Goal: Task Accomplishment & Management: Manage account settings

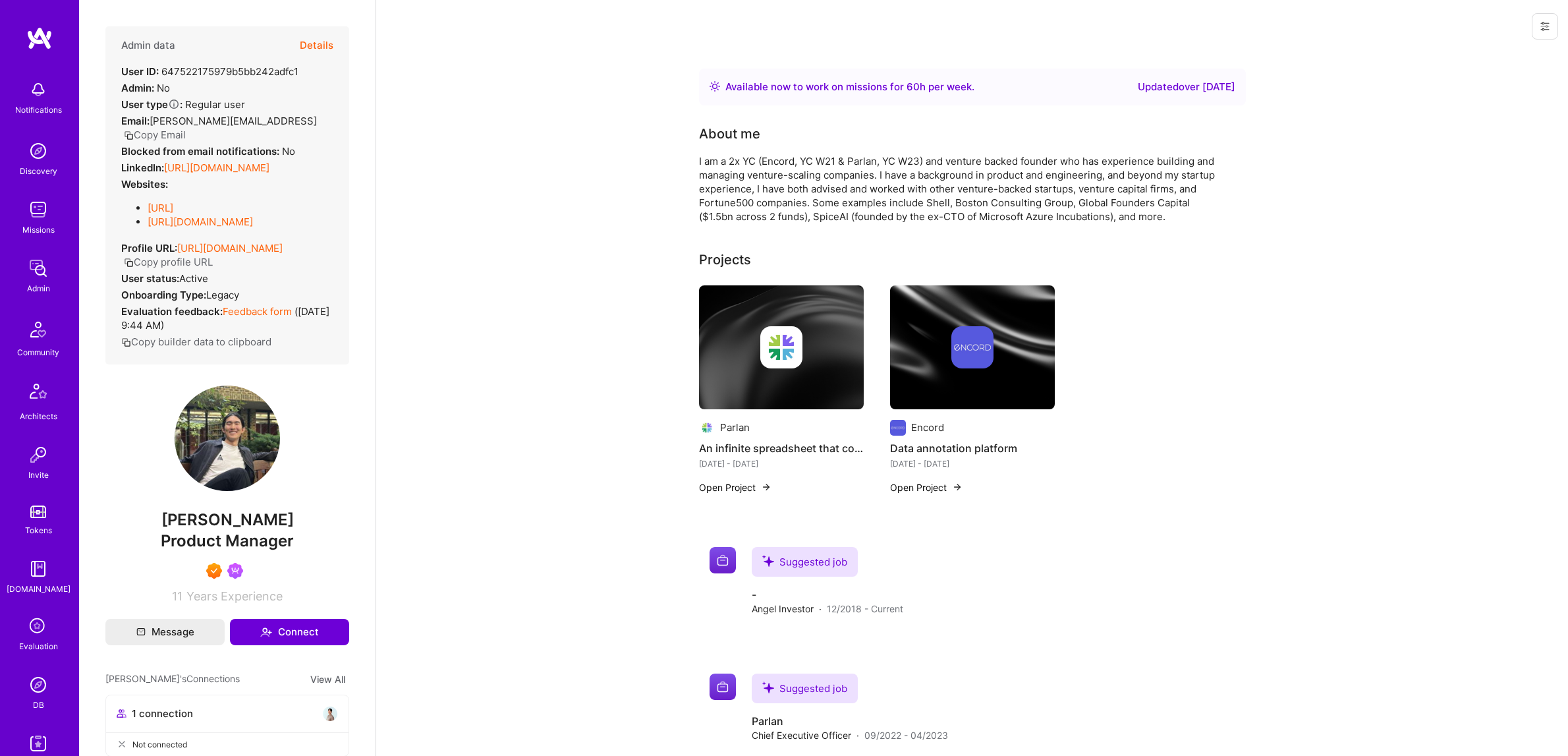
click at [40, 287] on div "Admin" at bounding box center [38, 288] width 23 height 14
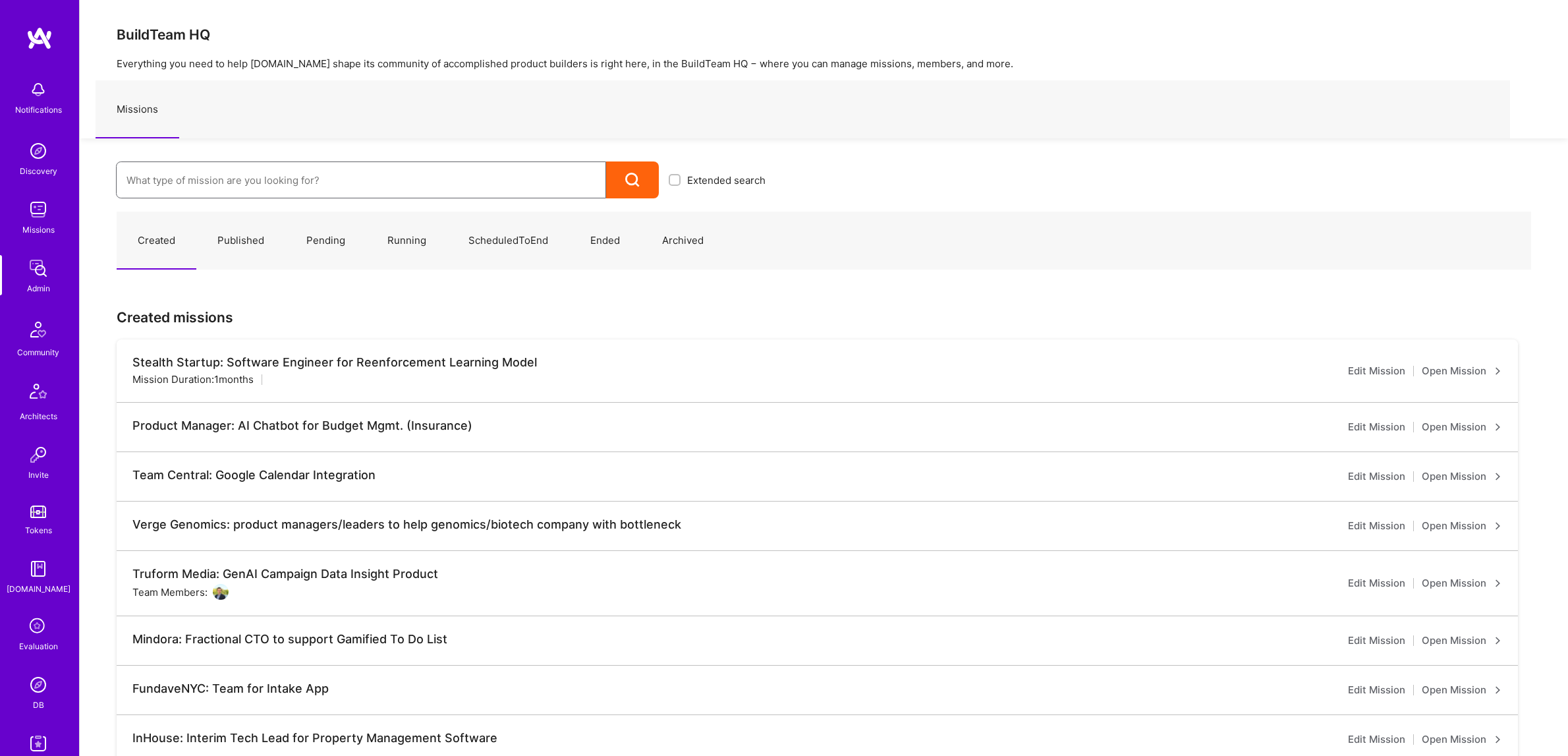
click at [192, 185] on input at bounding box center [361, 180] width 469 height 34
type input "Syn"
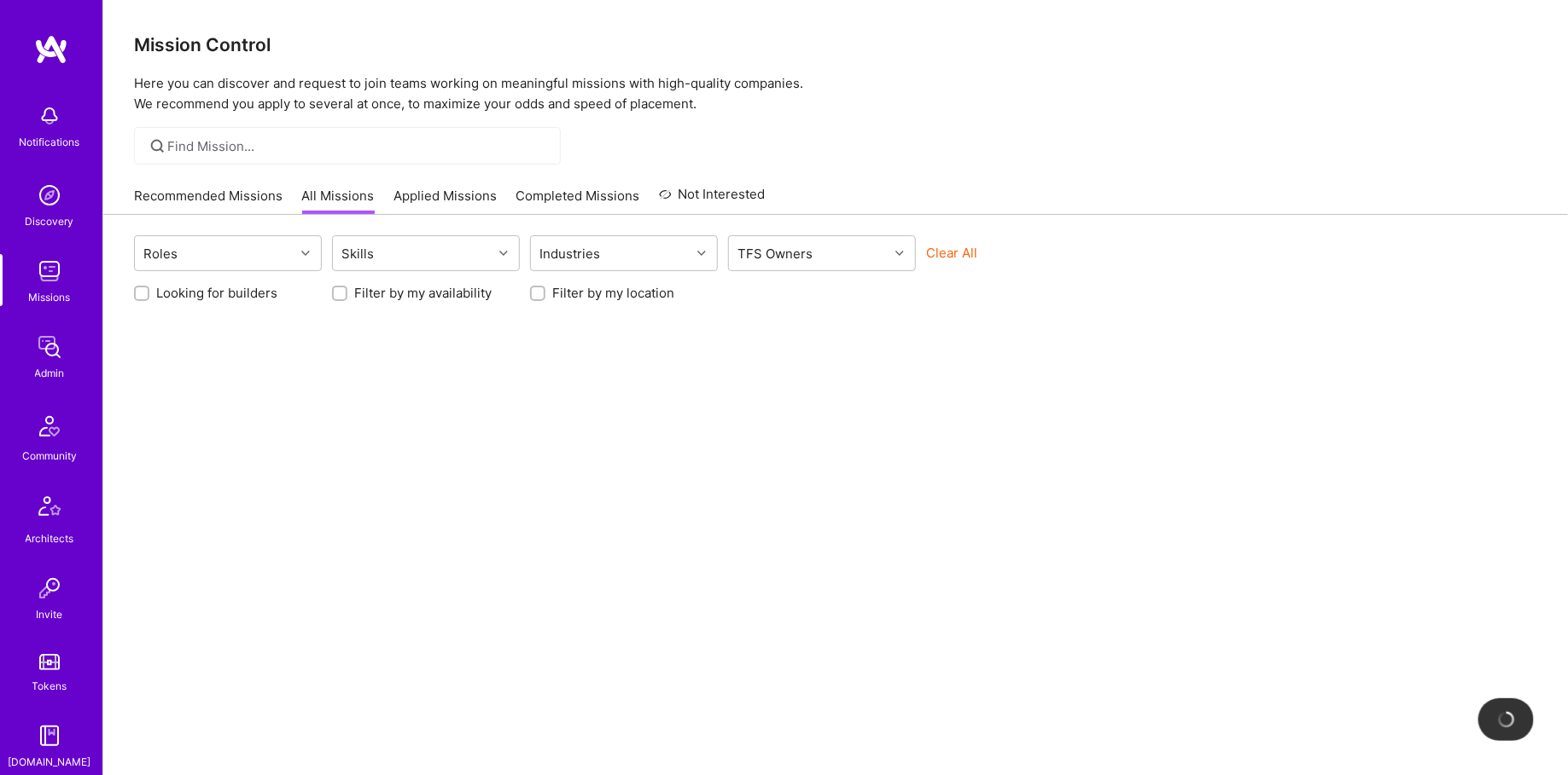
click at [74, 356] on link "Admin" at bounding box center [49, 356] width 106 height 52
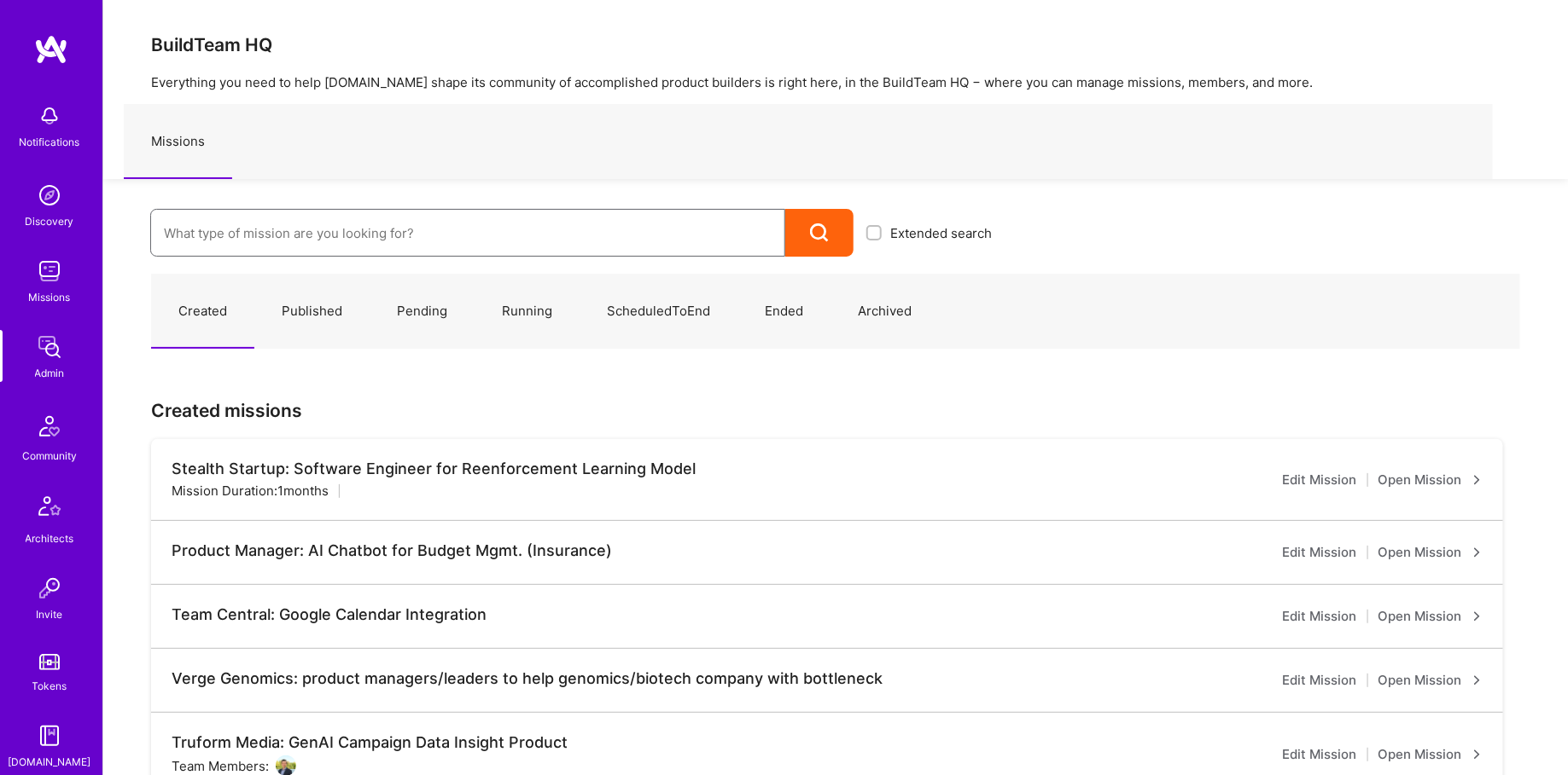
click at [316, 237] on input at bounding box center [468, 233] width 608 height 44
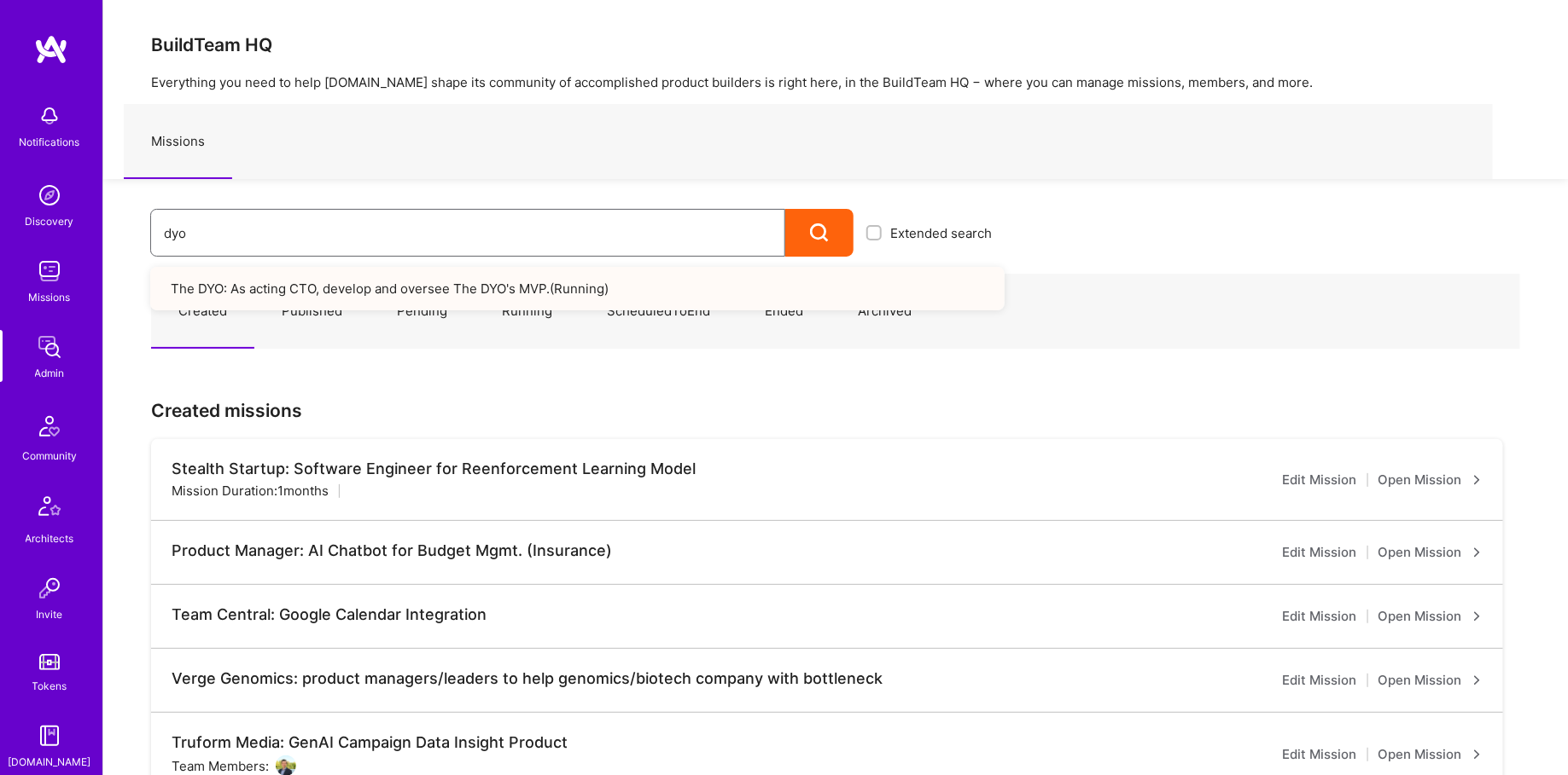
type input "dyo"
click at [303, 294] on link "The DYO: As acting CTO, develop and oversee The DYO's MVP. ( Running )" at bounding box center [577, 288] width 854 height 44
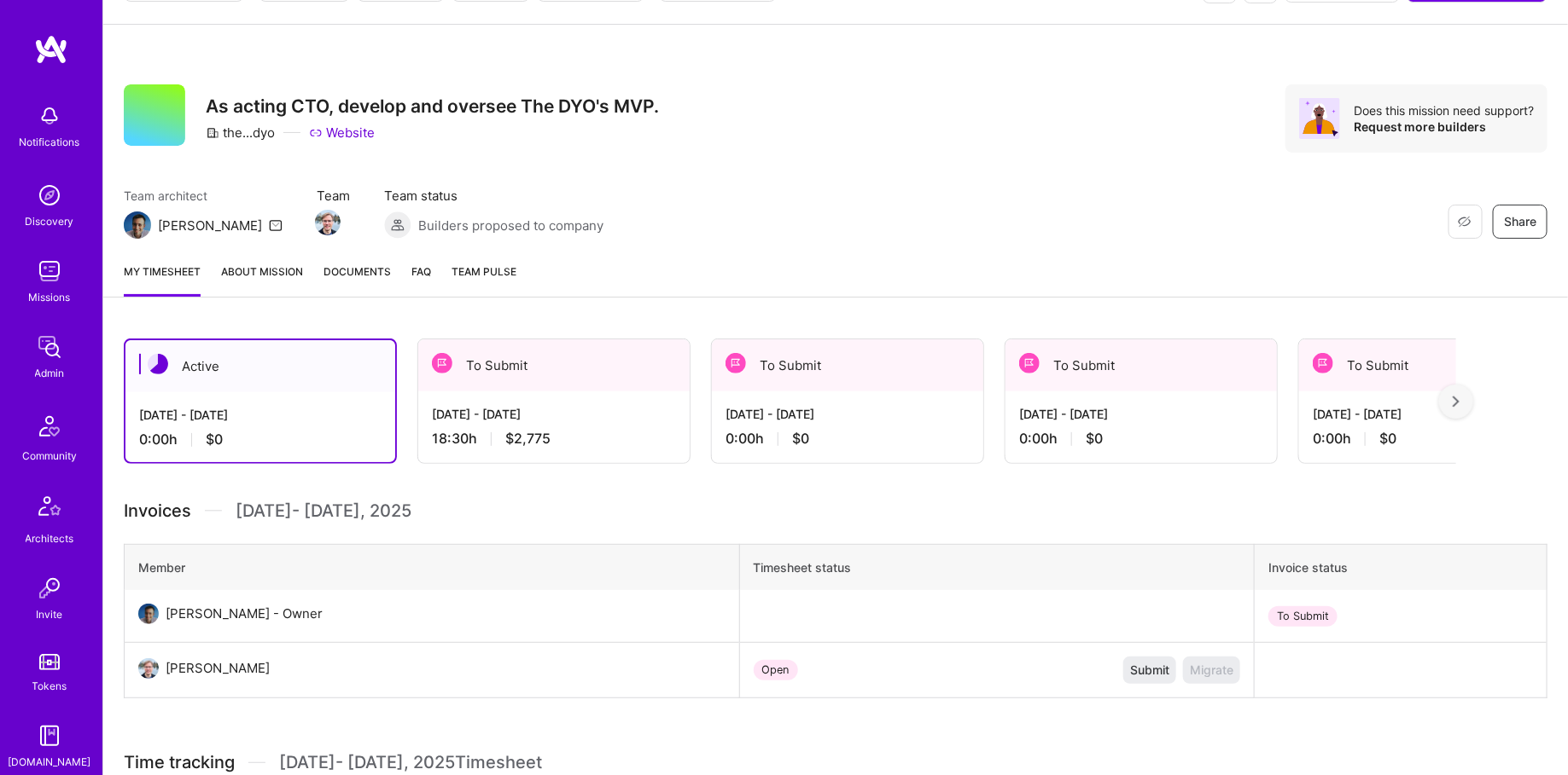
scroll to position [60, 0]
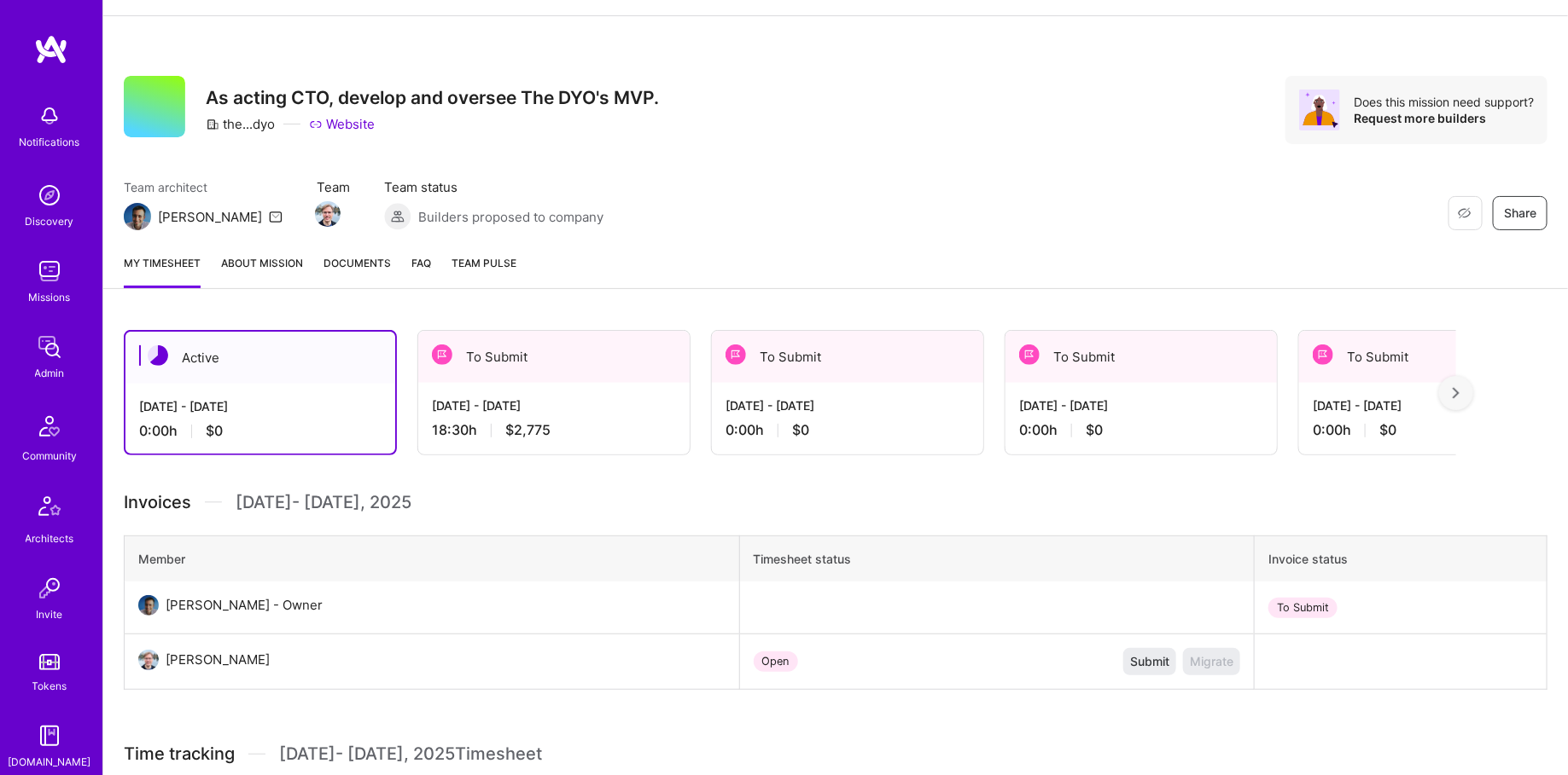
click at [565, 404] on div "Sep 1 - Sep 15, 2025" at bounding box center [554, 406] width 244 height 18
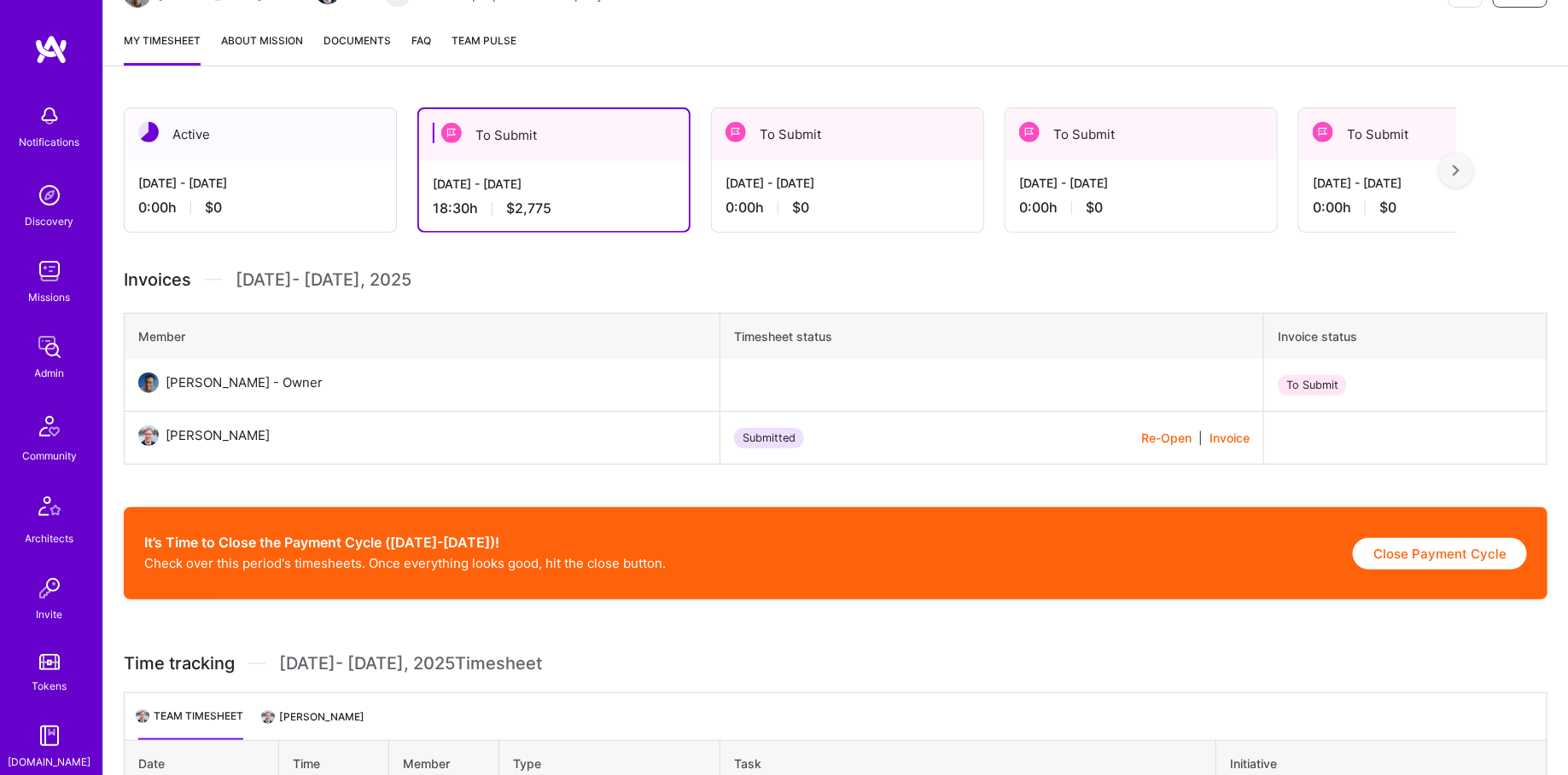
scroll to position [0, 0]
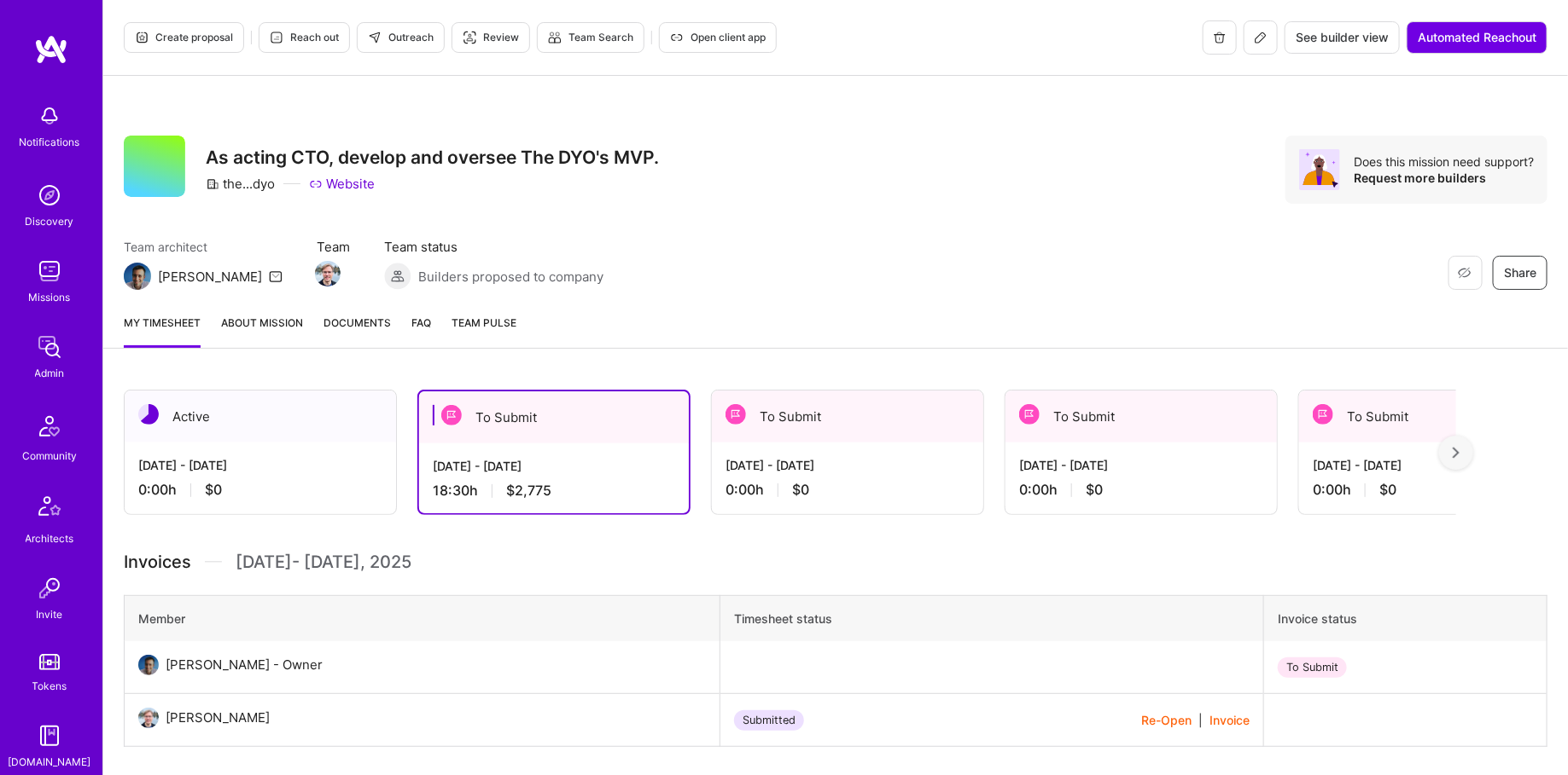
click at [54, 370] on div "Admin" at bounding box center [49, 373] width 30 height 18
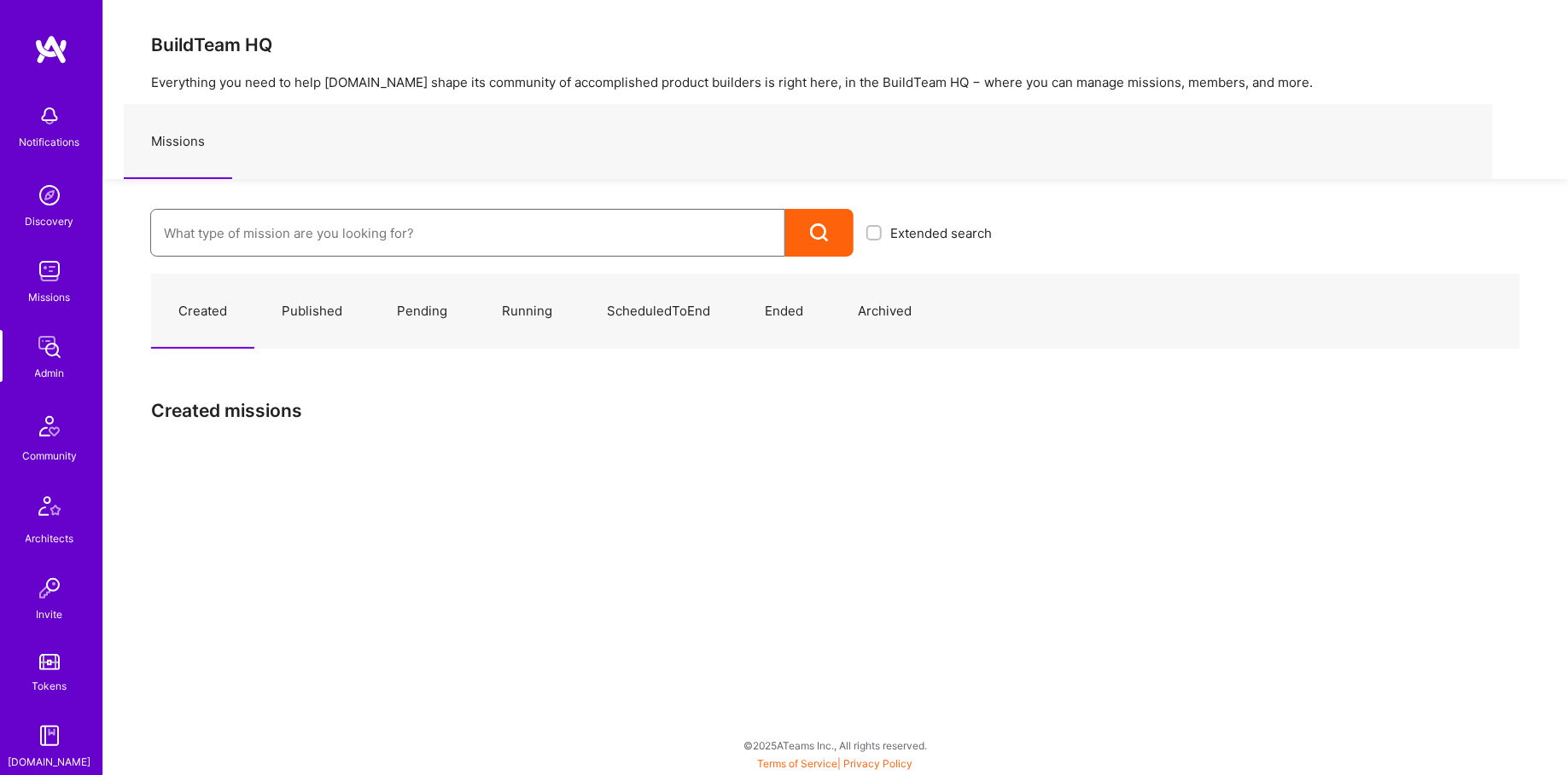
click at [394, 230] on input at bounding box center [468, 233] width 608 height 44
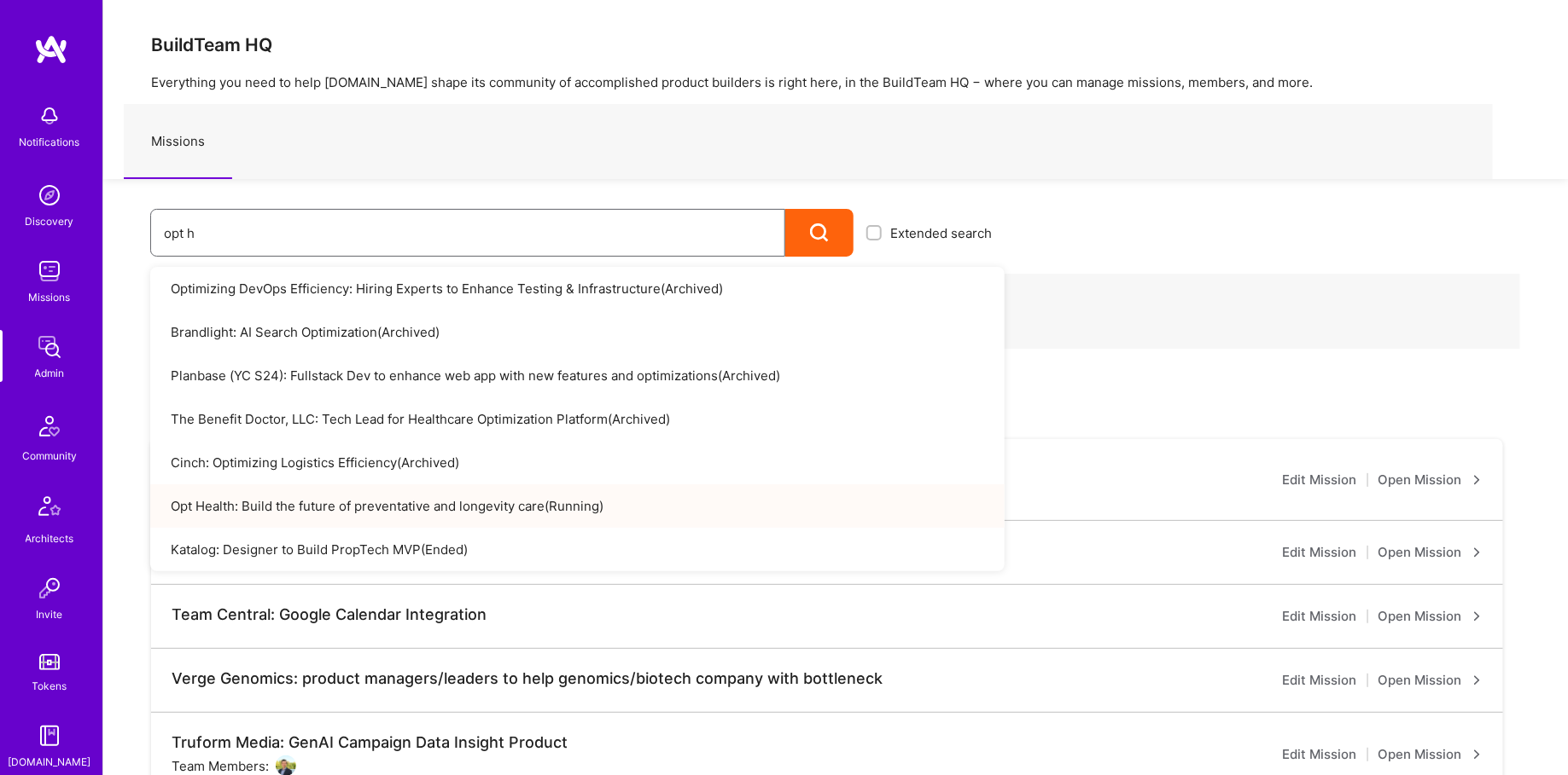
type input "opt h"
click at [301, 511] on link "Opt Health: Build the future of preventative and longevity care ( Running )" at bounding box center [577, 506] width 854 height 44
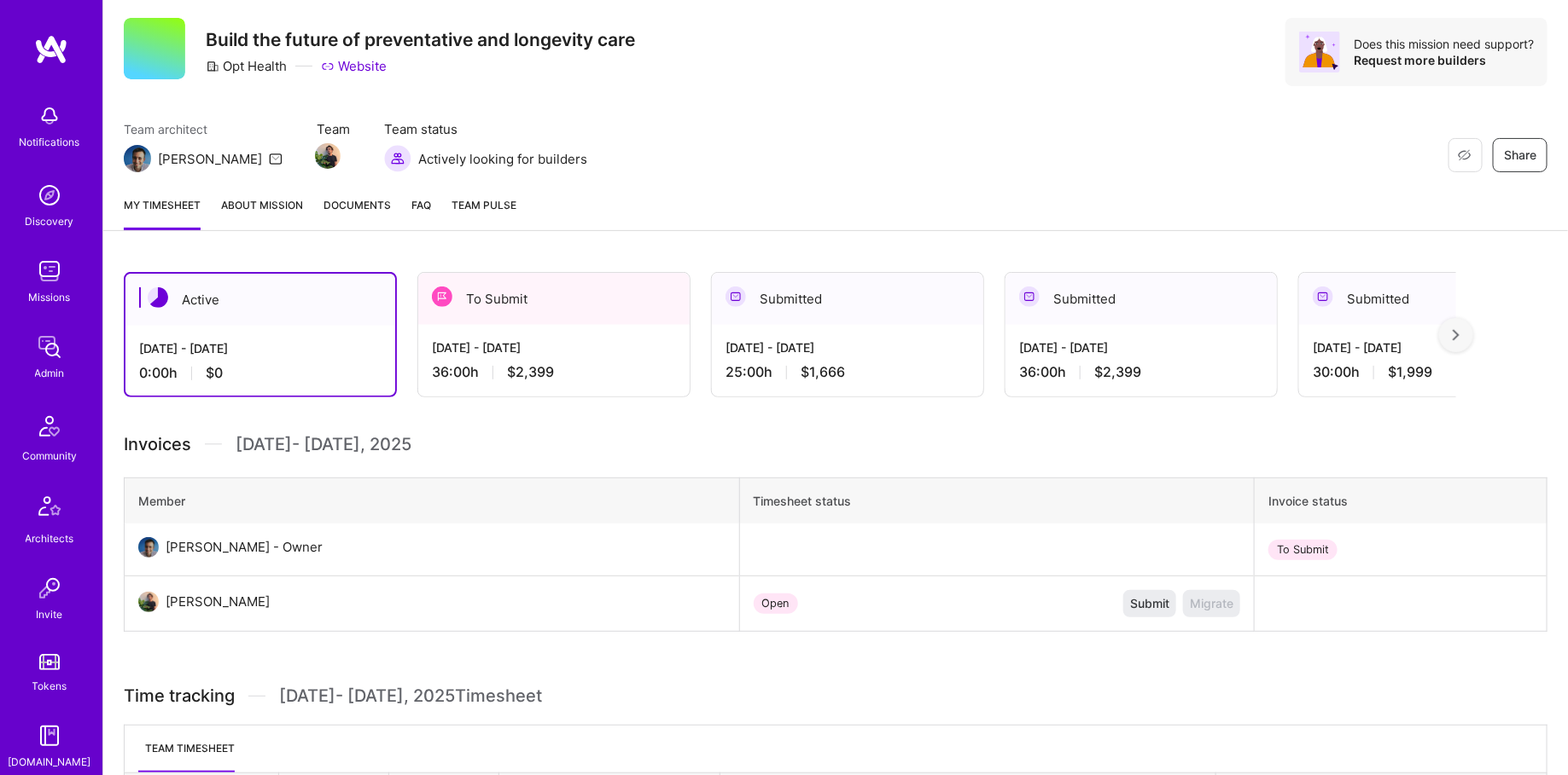
scroll to position [150, 0]
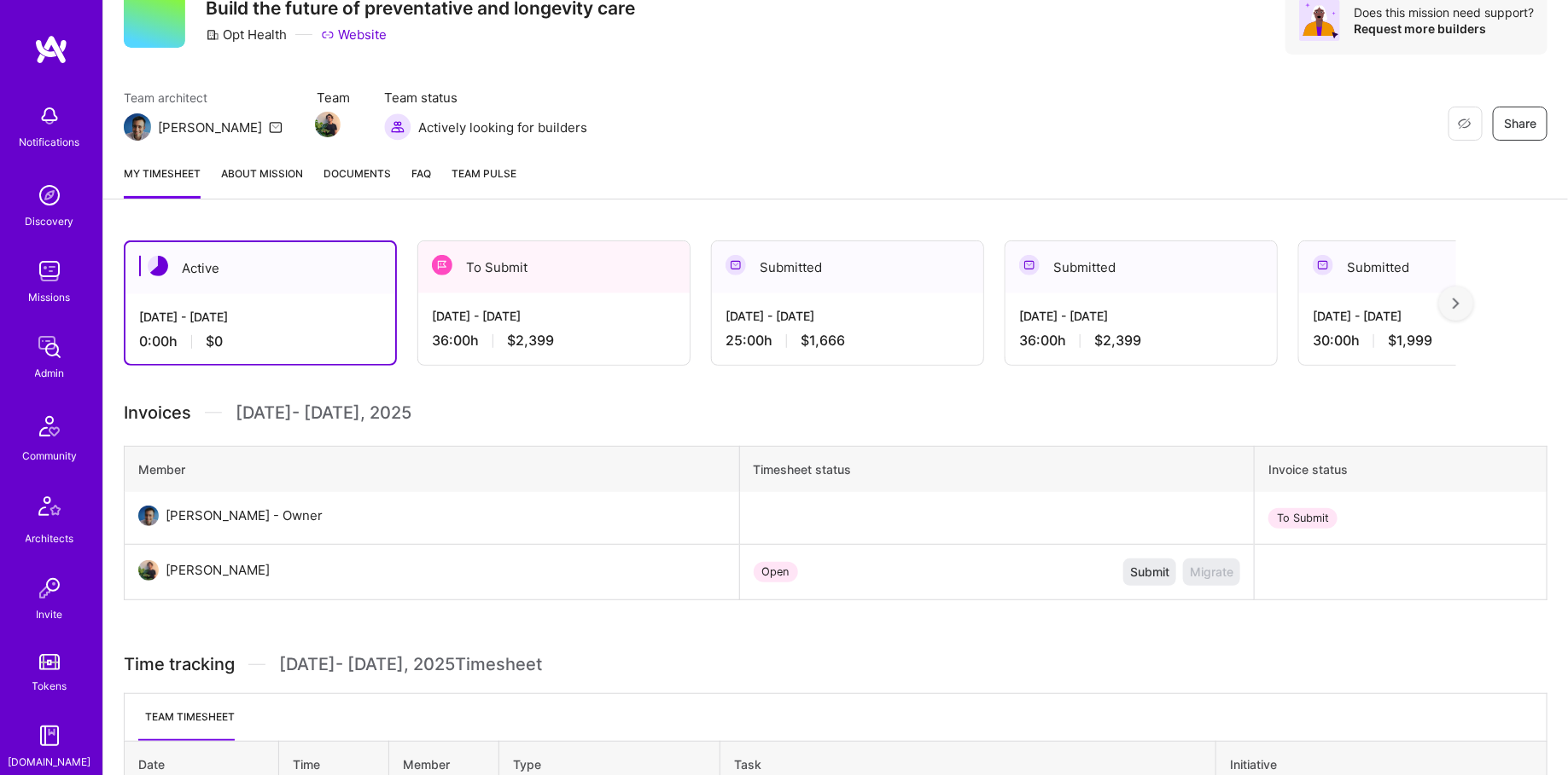
click at [46, 349] on img at bounding box center [49, 347] width 34 height 34
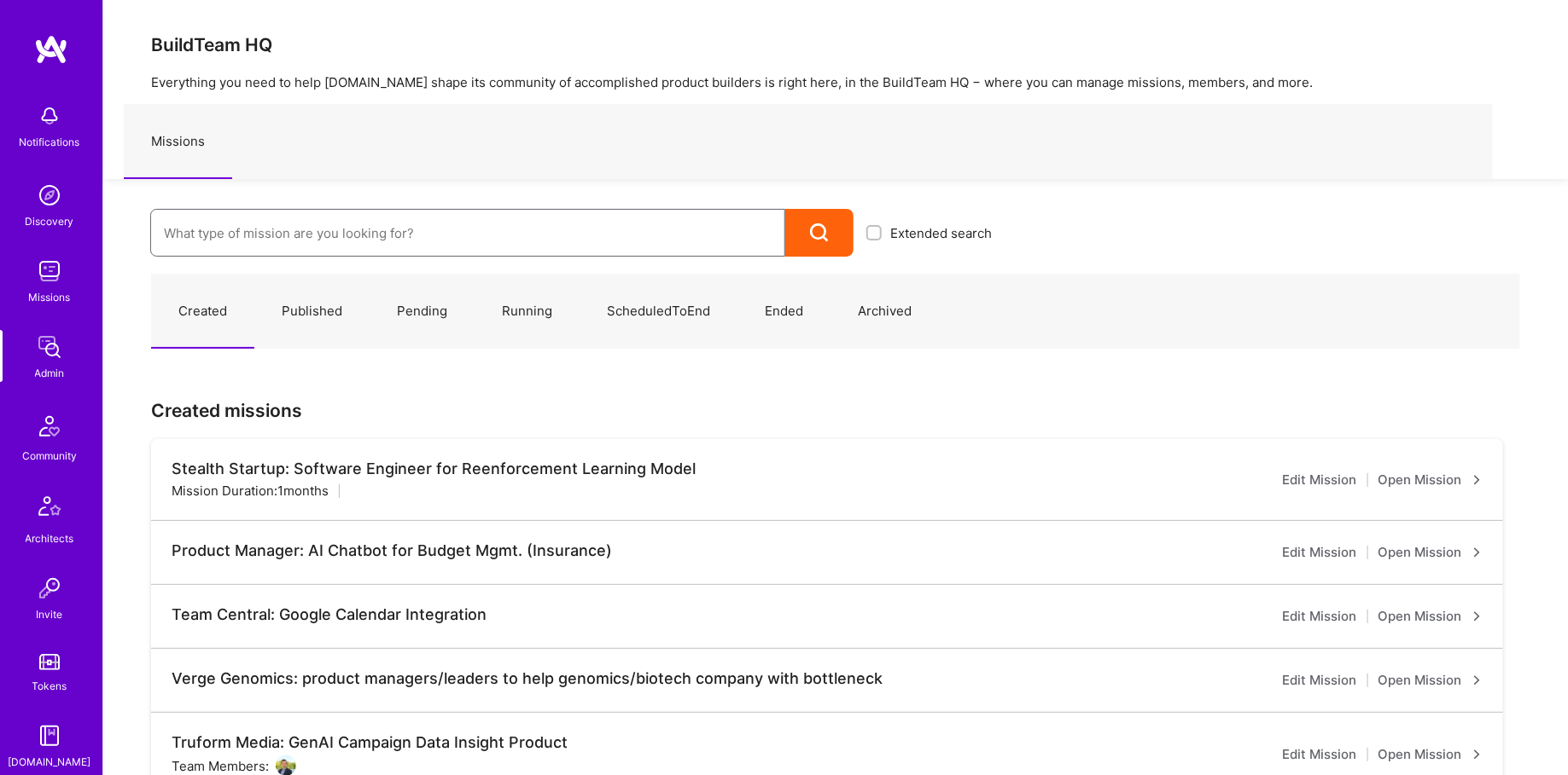
click at [361, 237] on input at bounding box center [468, 233] width 608 height 44
type input "parq"
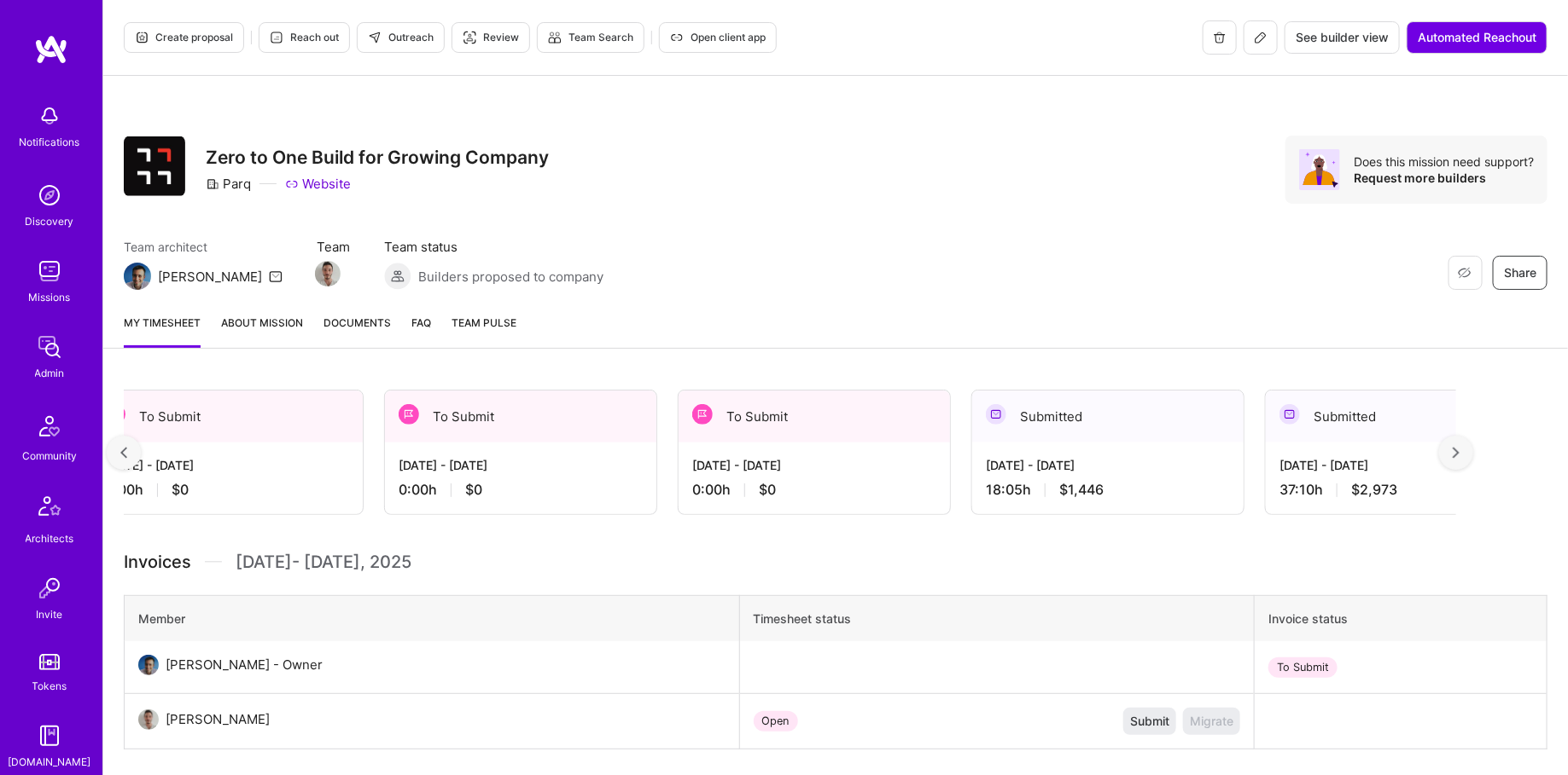
scroll to position [0, 645]
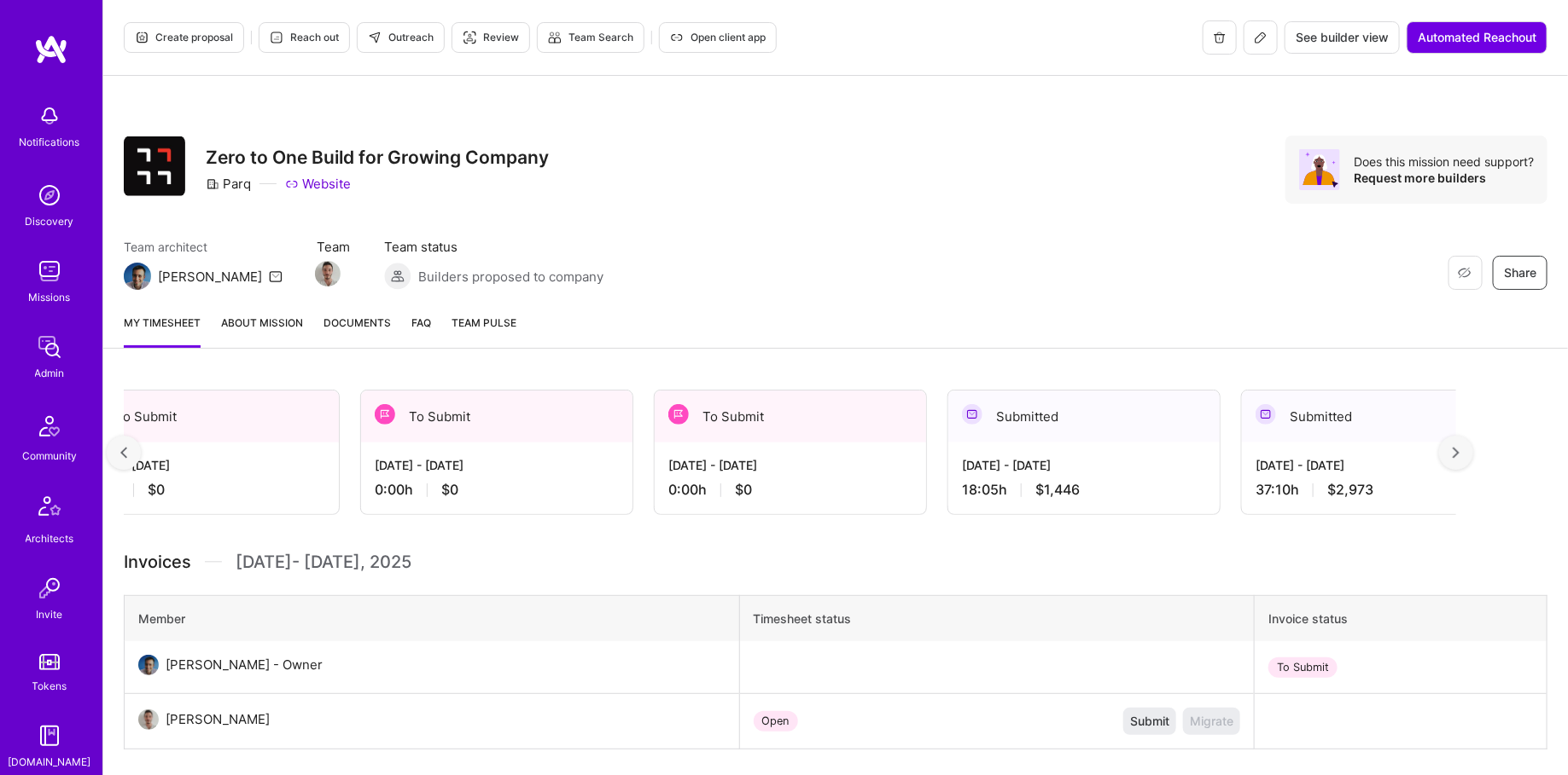
click at [126, 447] on img at bounding box center [124, 452] width 7 height 12
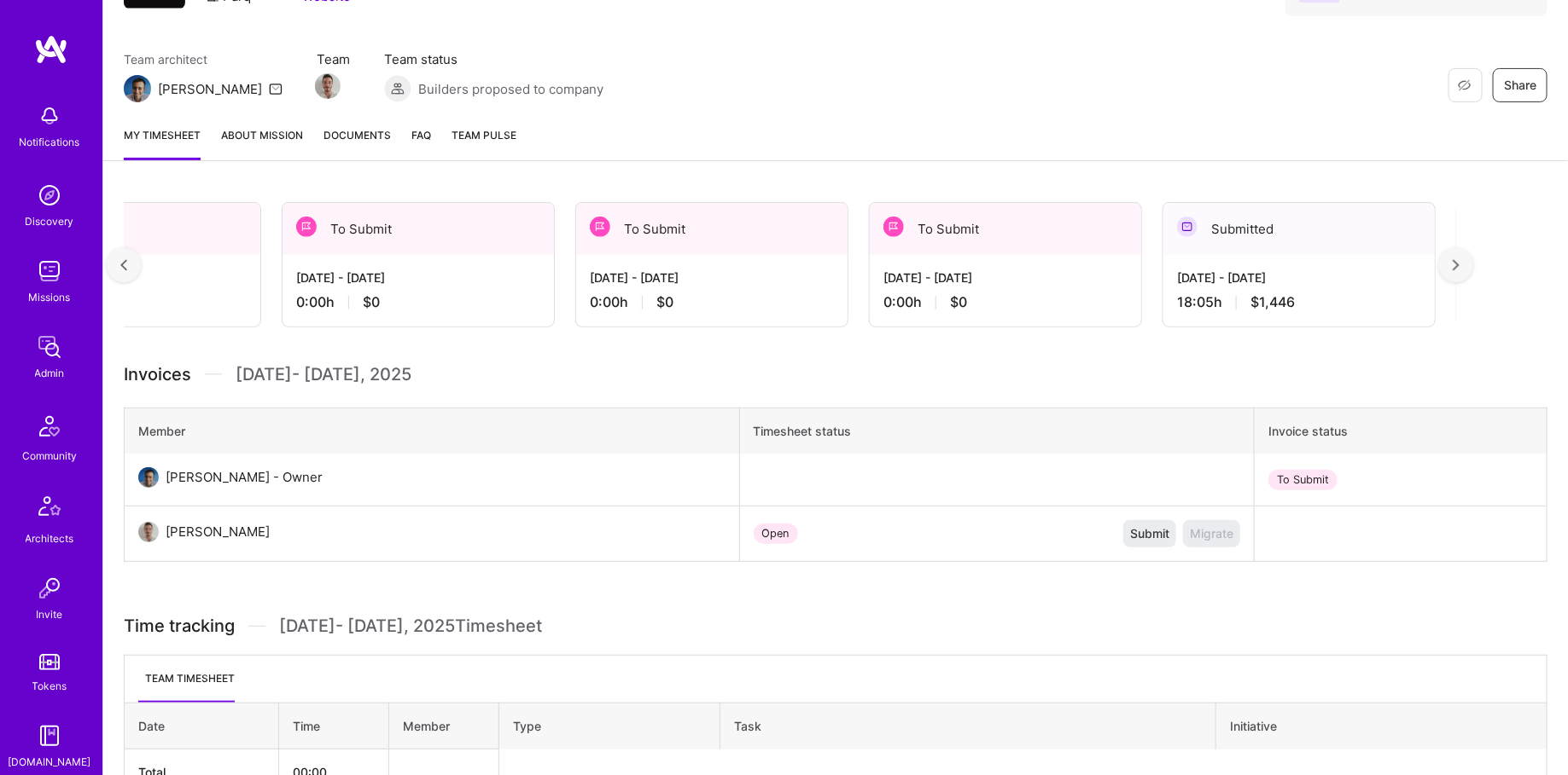
scroll to position [0, 425]
click at [43, 363] on img at bounding box center [49, 347] width 34 height 34
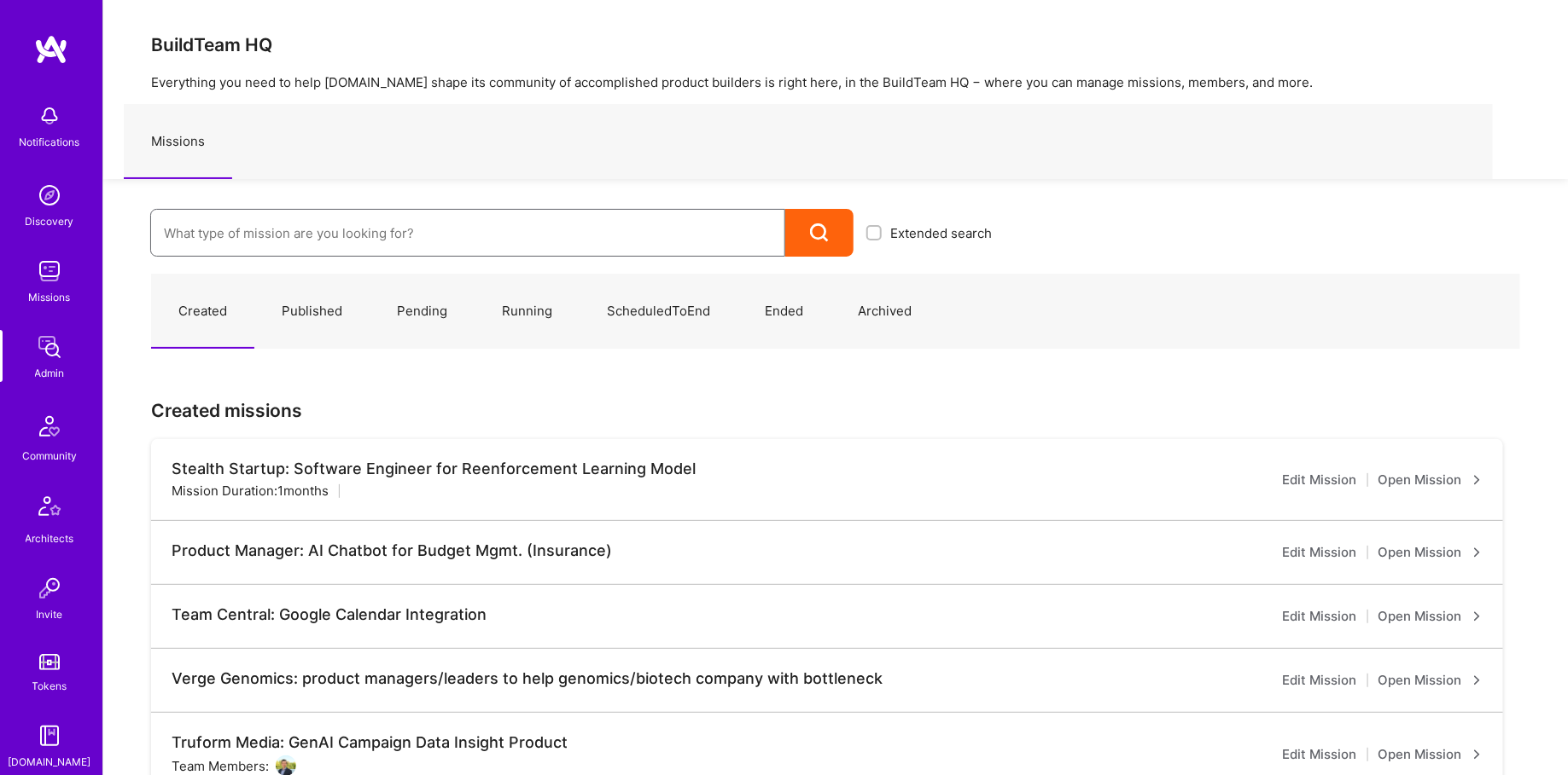
click at [353, 229] on input at bounding box center [468, 233] width 608 height 44
click at [188, 230] on input "resilence lab" at bounding box center [468, 233] width 608 height 44
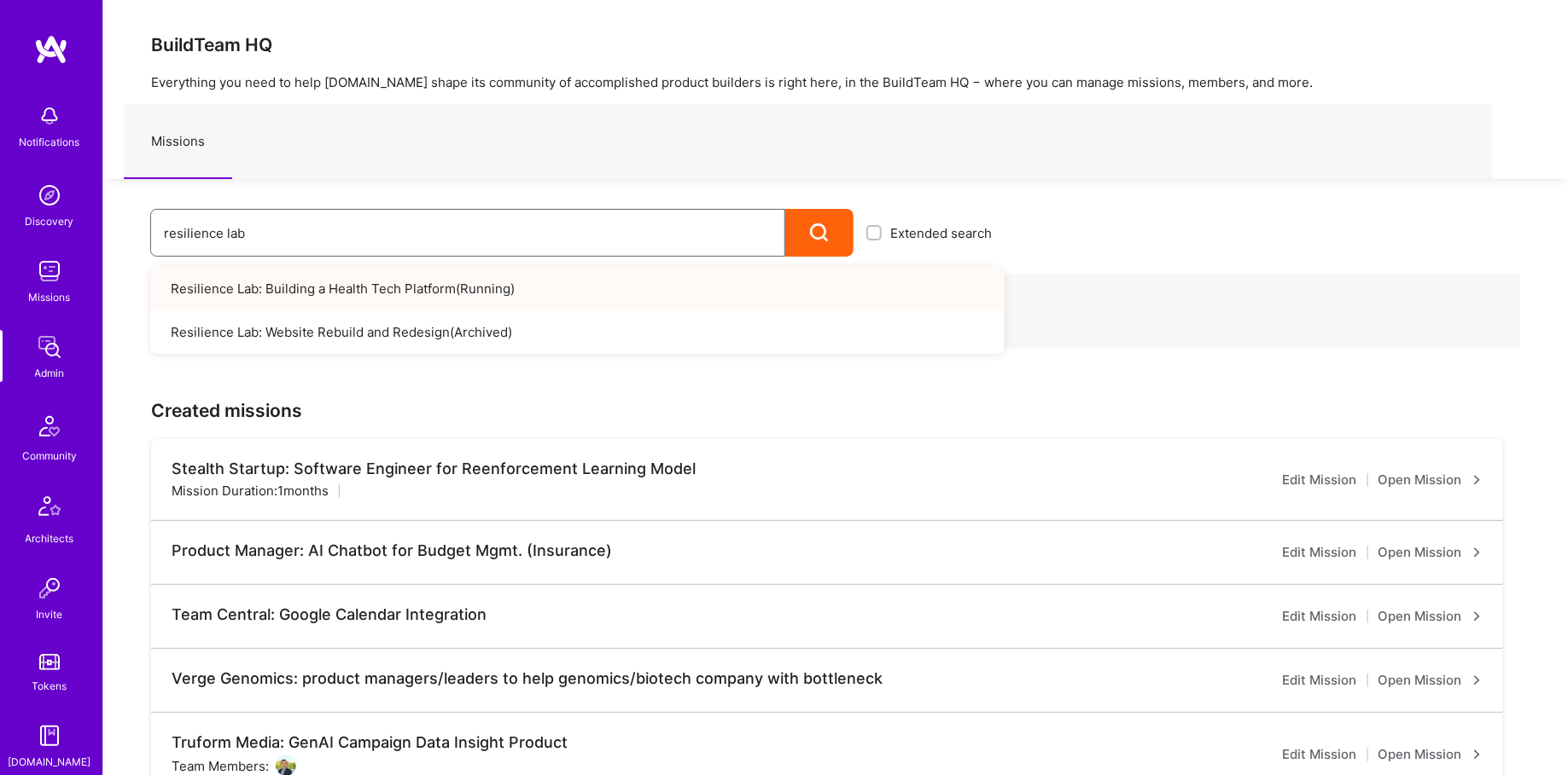
type input "resilience lab"
click at [338, 283] on link "Resilience Lab: Building a Health Tech Platform ( Running )" at bounding box center [577, 288] width 854 height 44
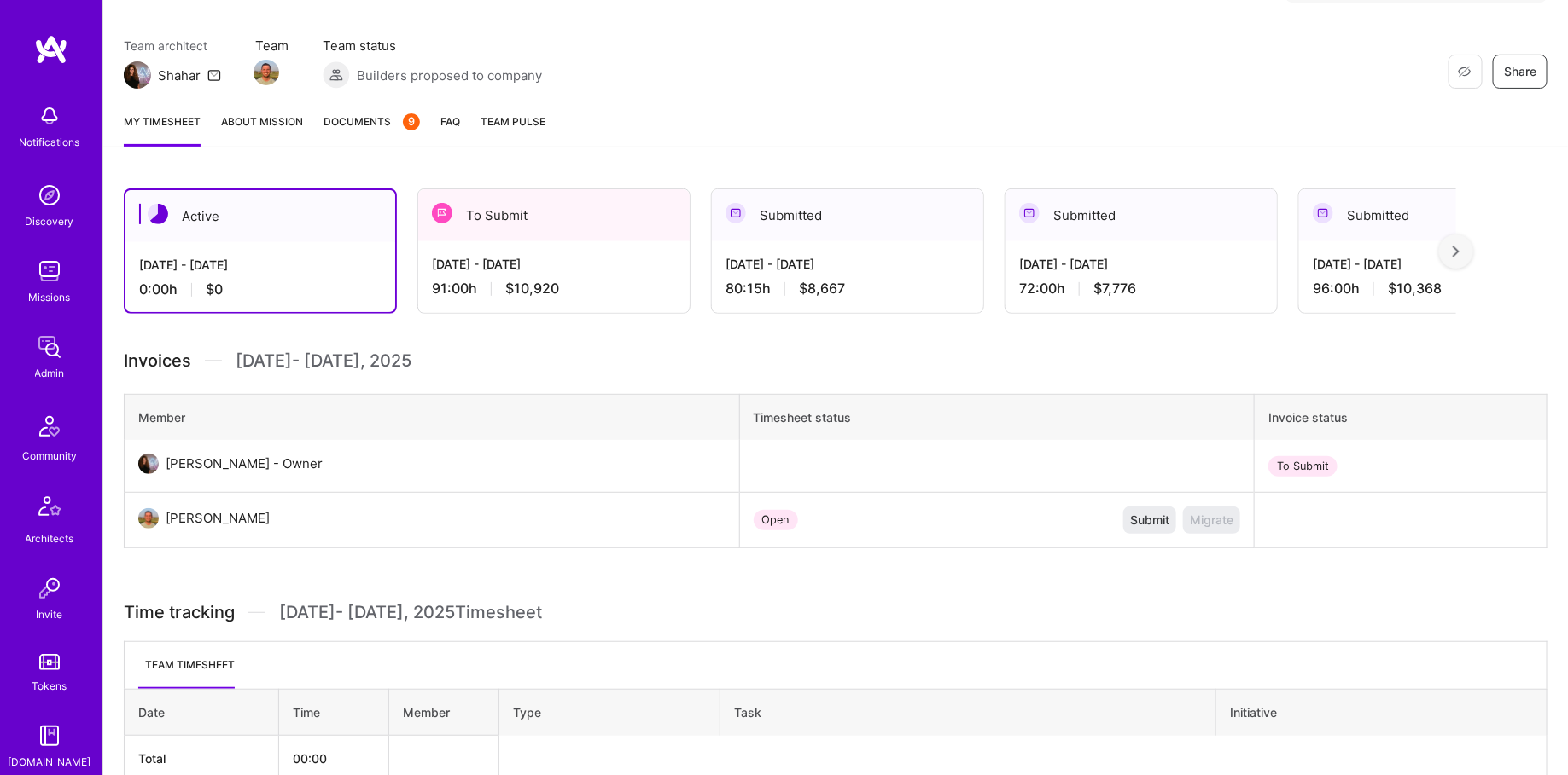
scroll to position [256, 0]
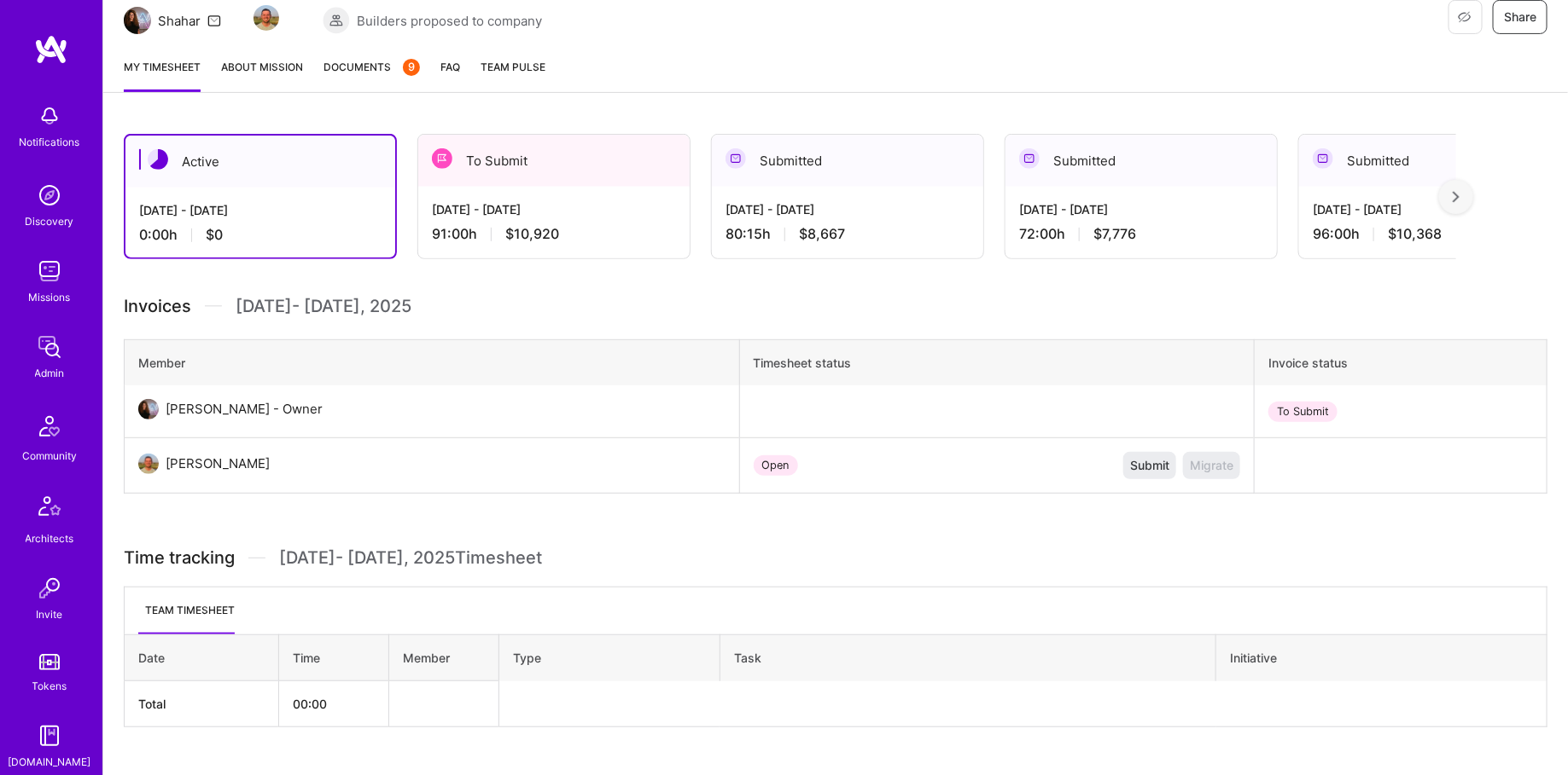
click at [614, 204] on div "[DATE] - [DATE]" at bounding box center [554, 210] width 244 height 18
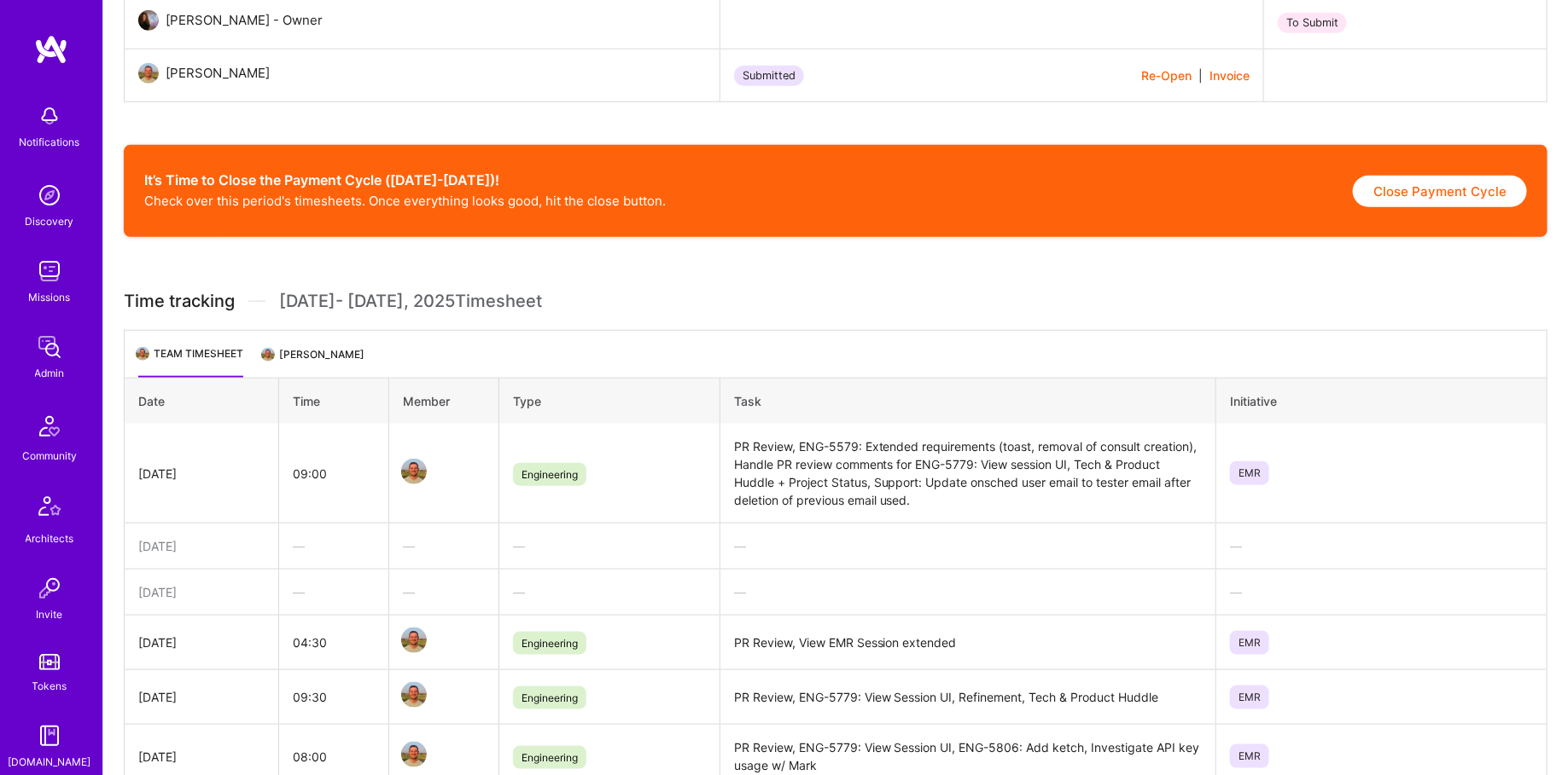
scroll to position [842, 0]
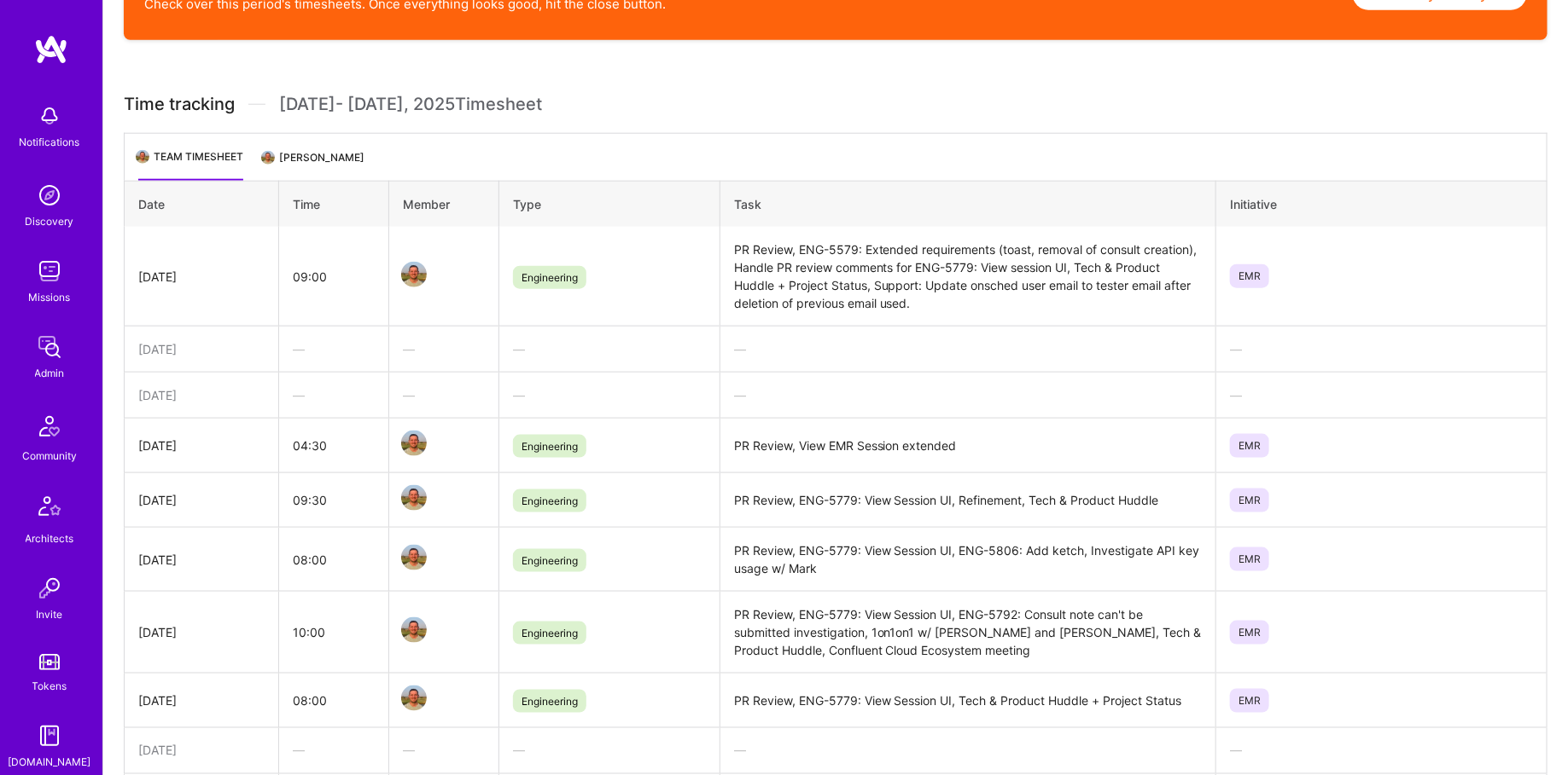
click at [75, 324] on div "Notifications Discovery Missions Admin Community Architects Invite Tokens A.Gui…" at bounding box center [51, 547] width 102 height 901
click at [61, 336] on img at bounding box center [49, 347] width 34 height 34
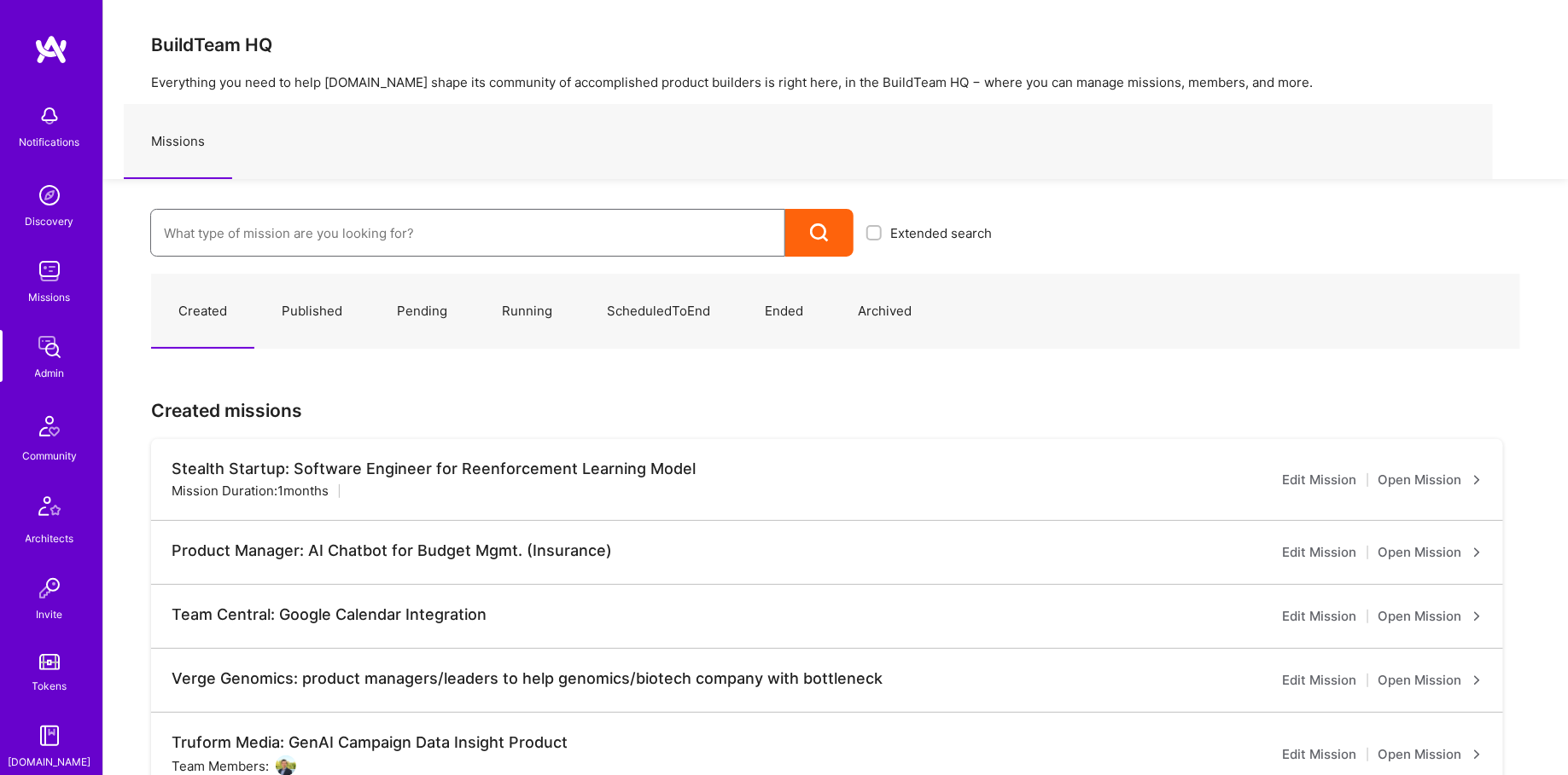
click at [337, 239] on input at bounding box center [468, 233] width 608 height 44
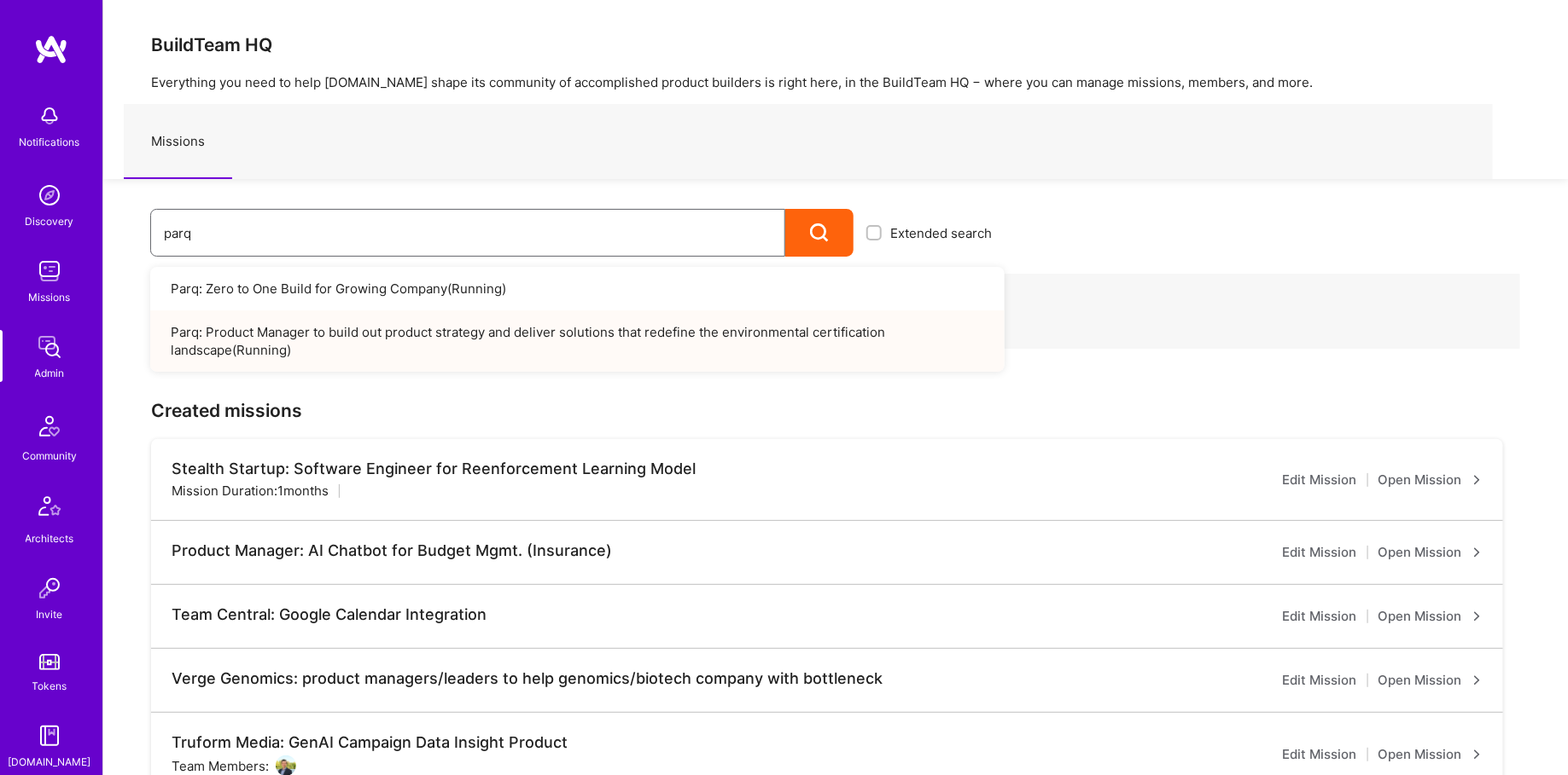
type input "parq"
click at [354, 331] on link "Parq: Product Manager to build out product strategy and deliver solutions that …" at bounding box center [577, 340] width 854 height 62
click at [287, 276] on link "Parq: Zero to One Build for Growing Company ( Running )" at bounding box center [577, 288] width 854 height 44
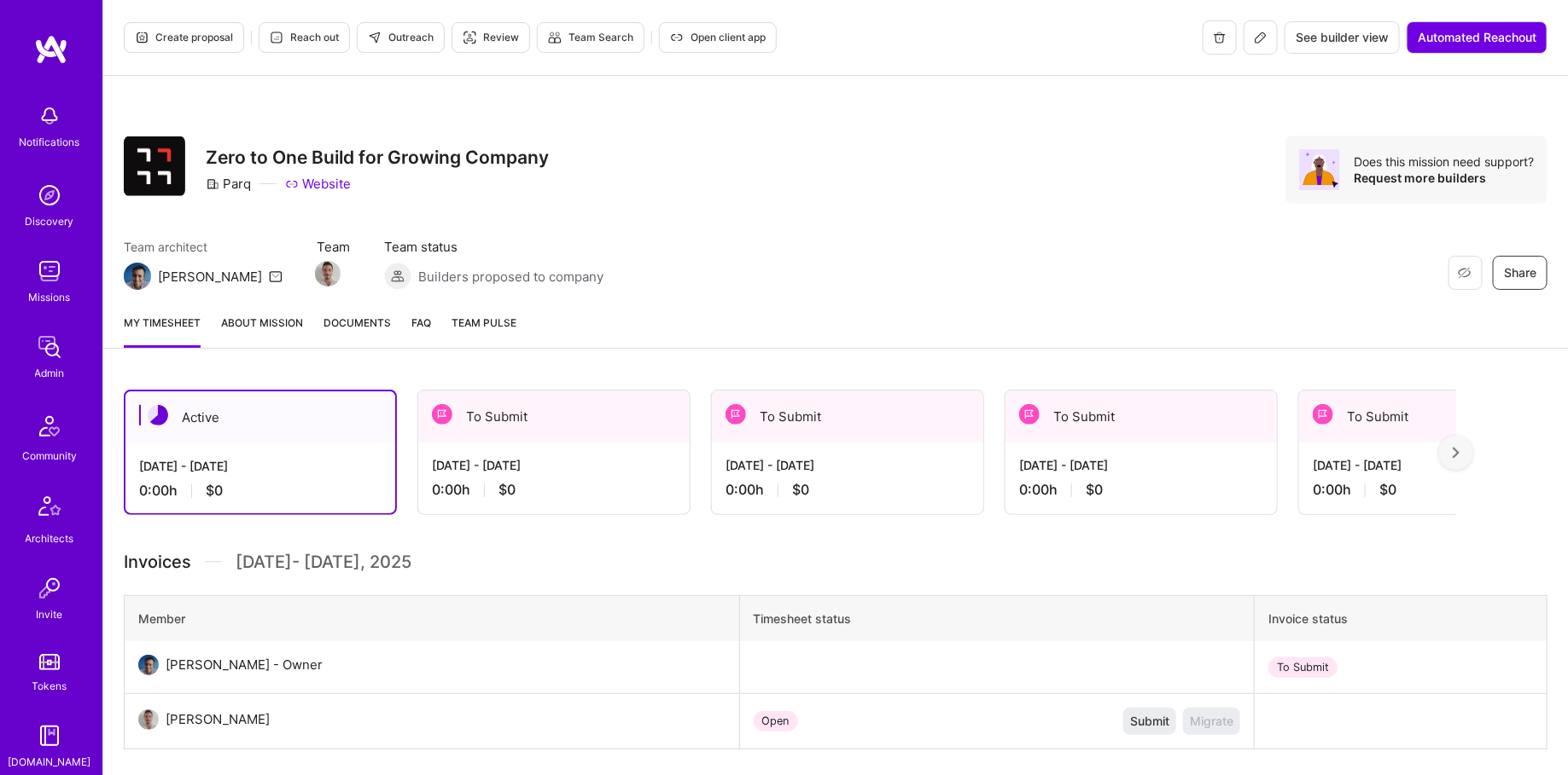
click at [1265, 48] on button at bounding box center [1260, 38] width 34 height 34
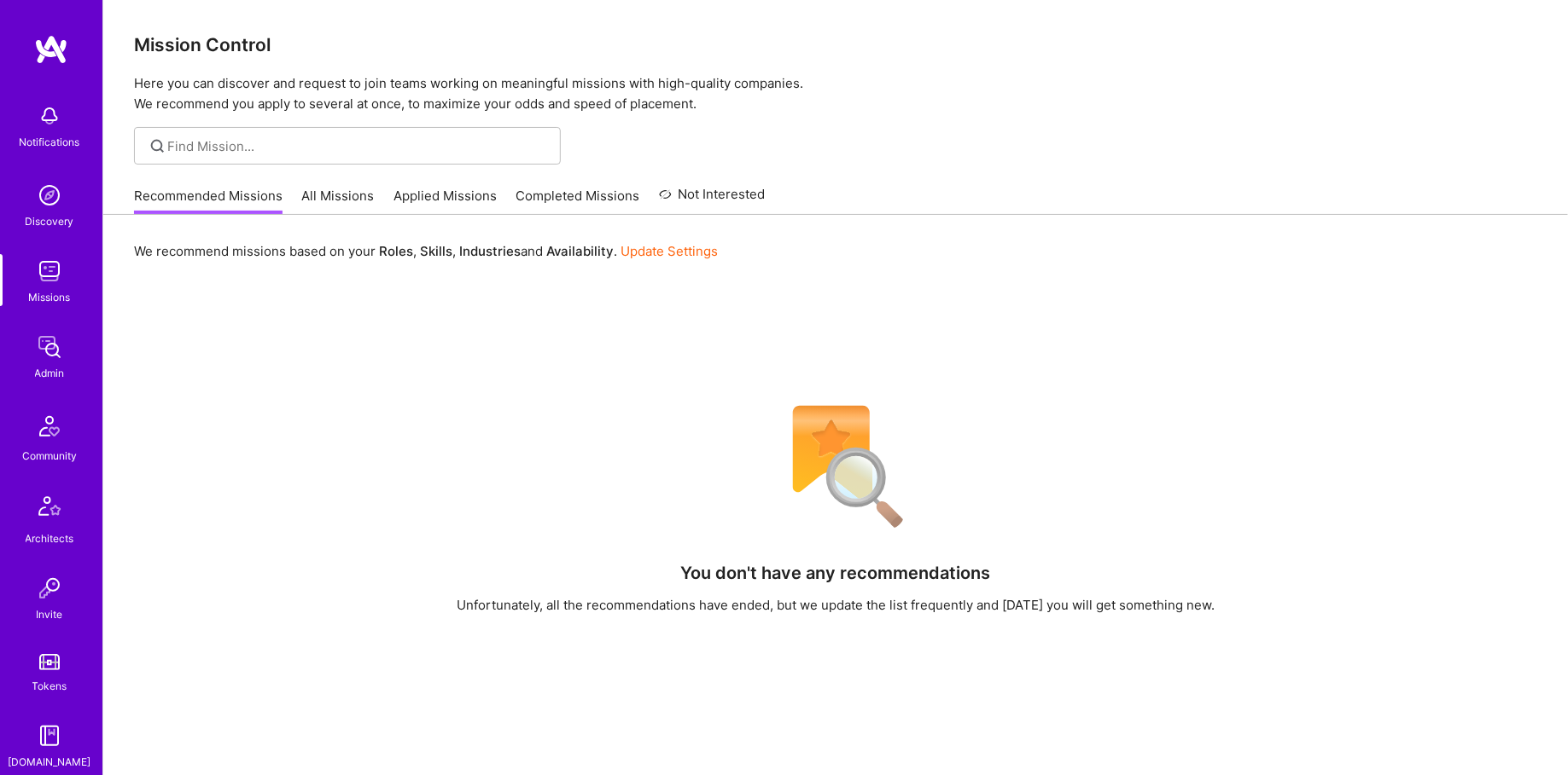
click at [47, 349] on img at bounding box center [49, 347] width 34 height 34
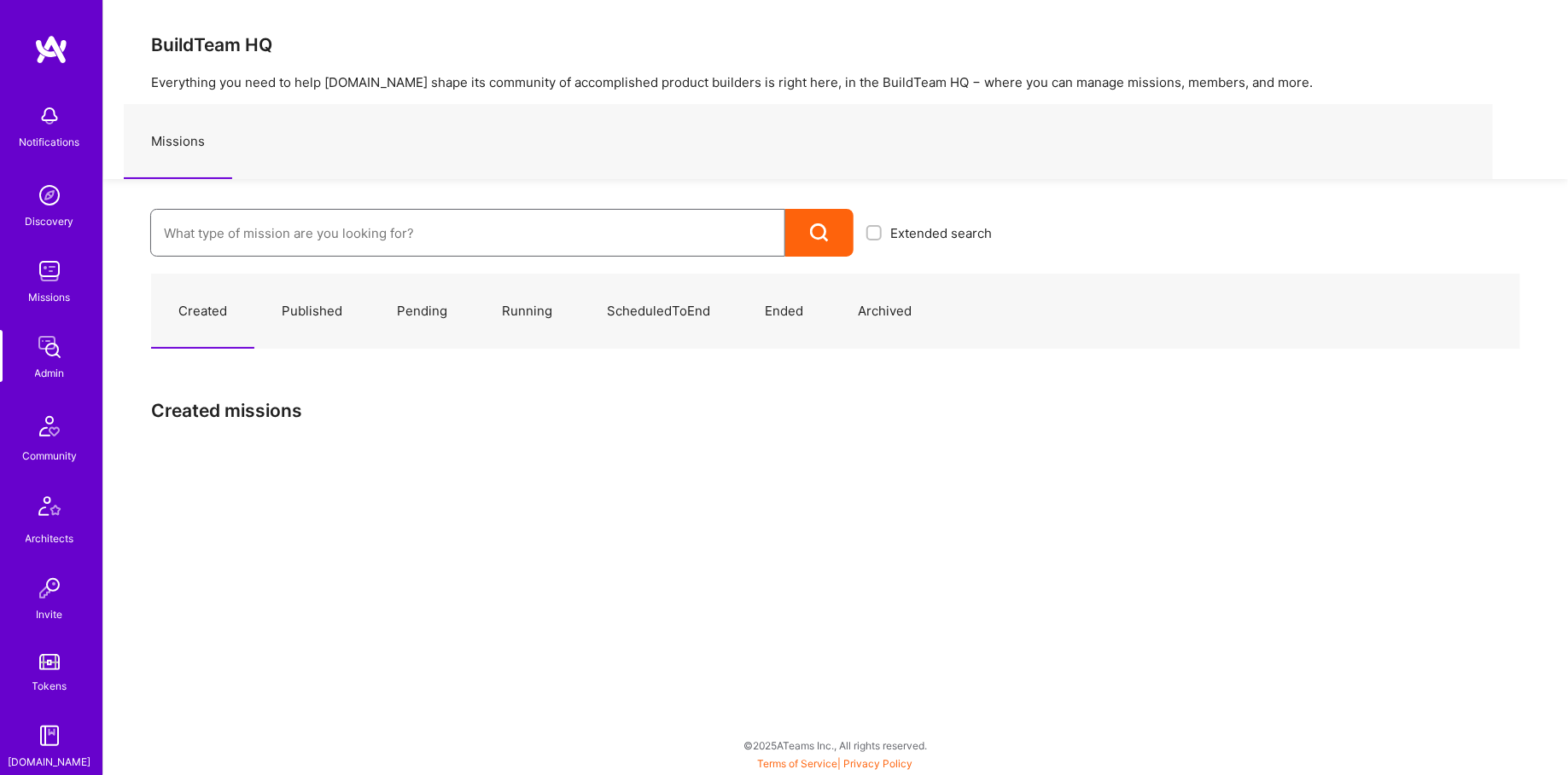
click at [214, 247] on input at bounding box center [468, 233] width 608 height 44
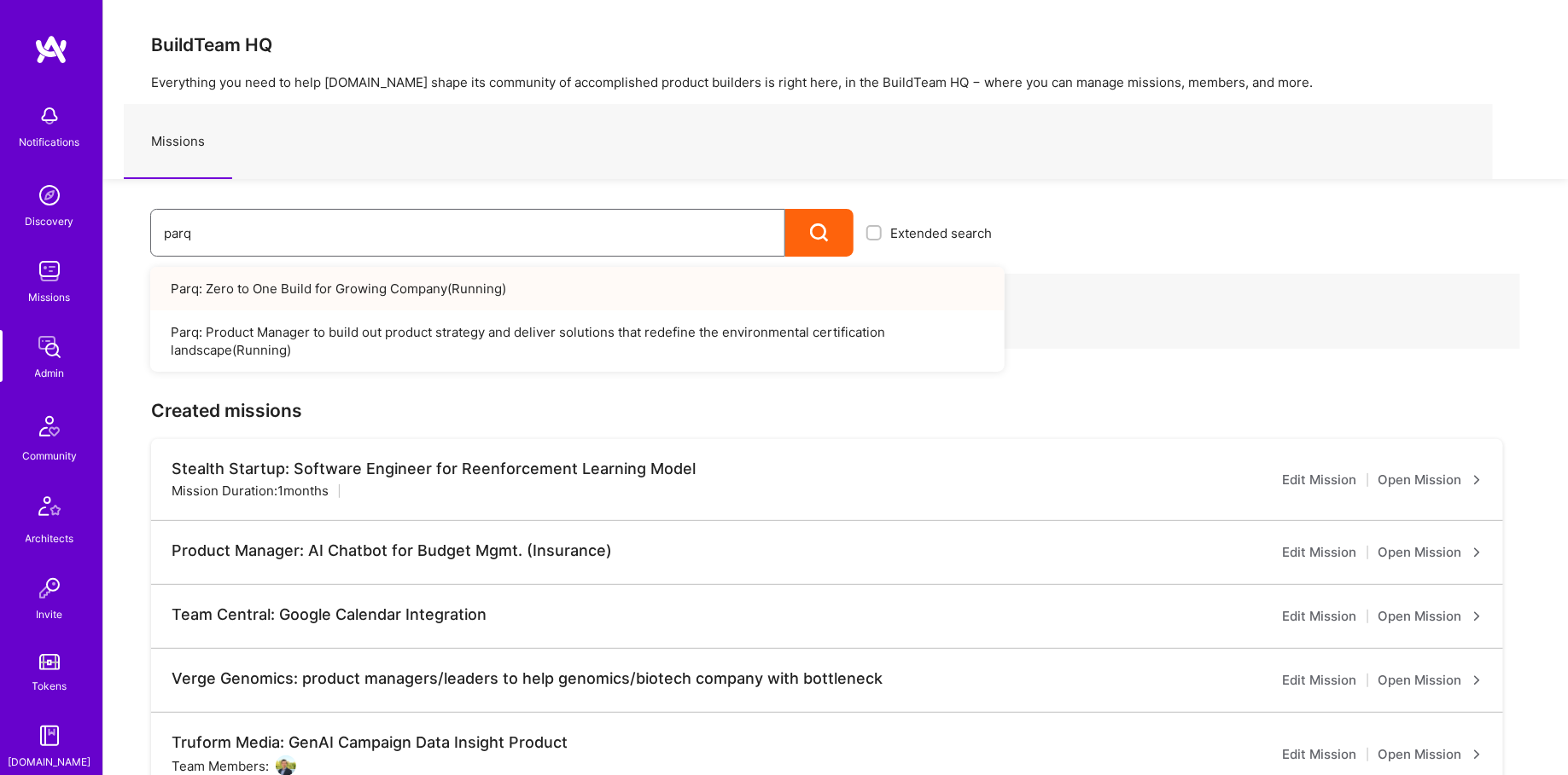
type input "parq"
click at [385, 291] on link "Parq: Zero to One Build for Growing Company ( Running )" at bounding box center [577, 288] width 854 height 44
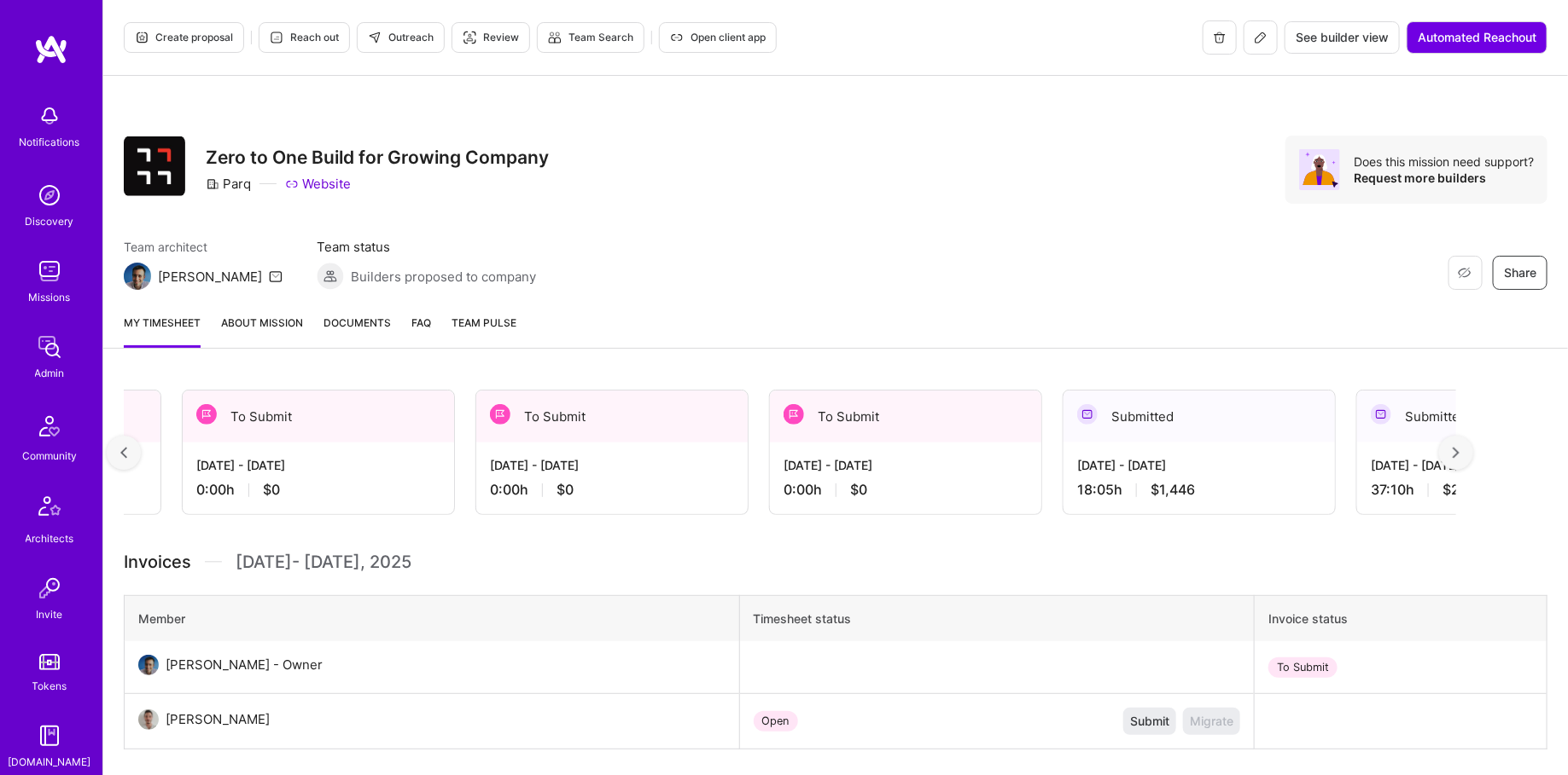
scroll to position [0, 637]
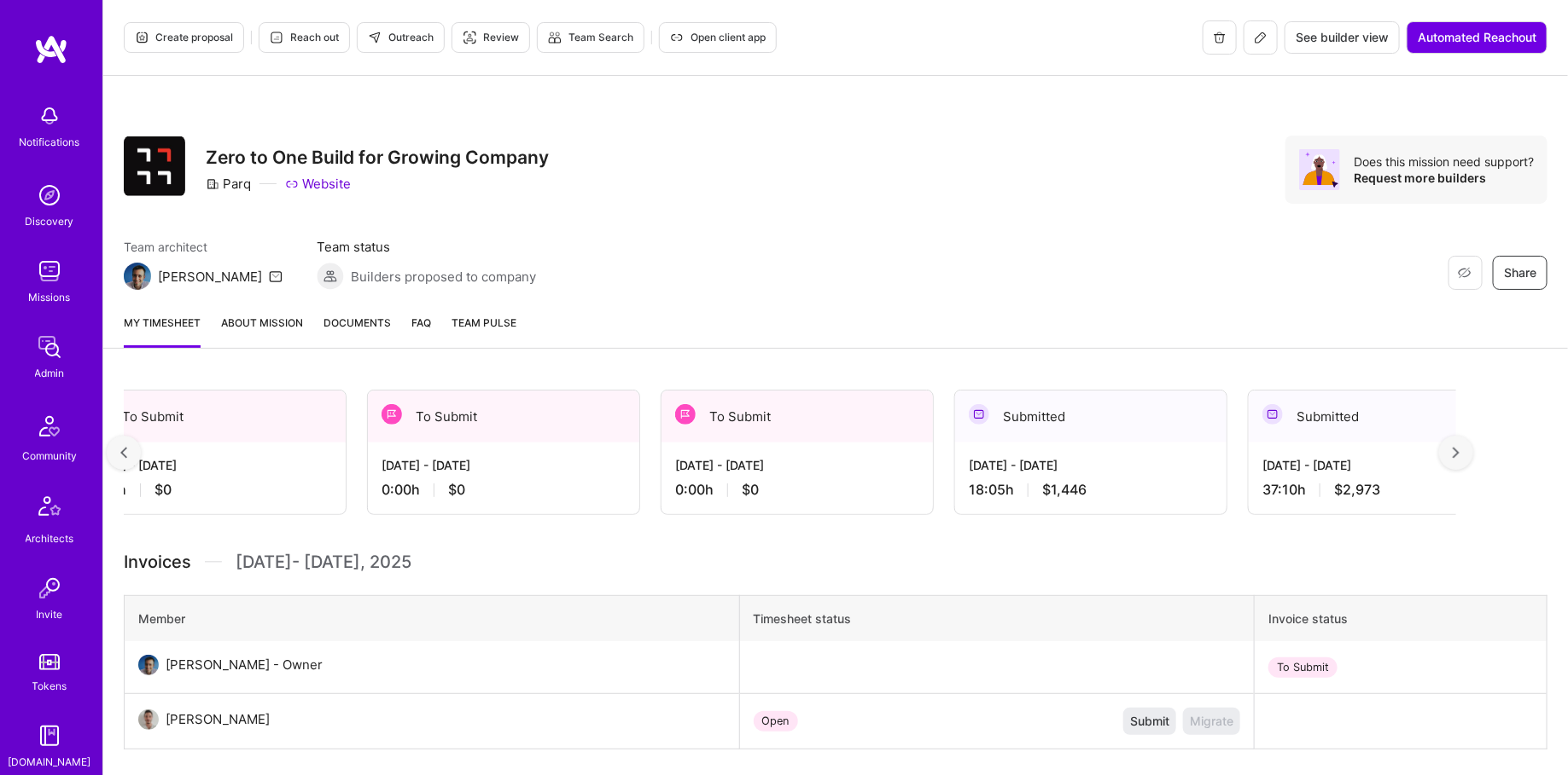
click at [1117, 465] on div "[DATE] - [DATE]" at bounding box center [1090, 465] width 244 height 18
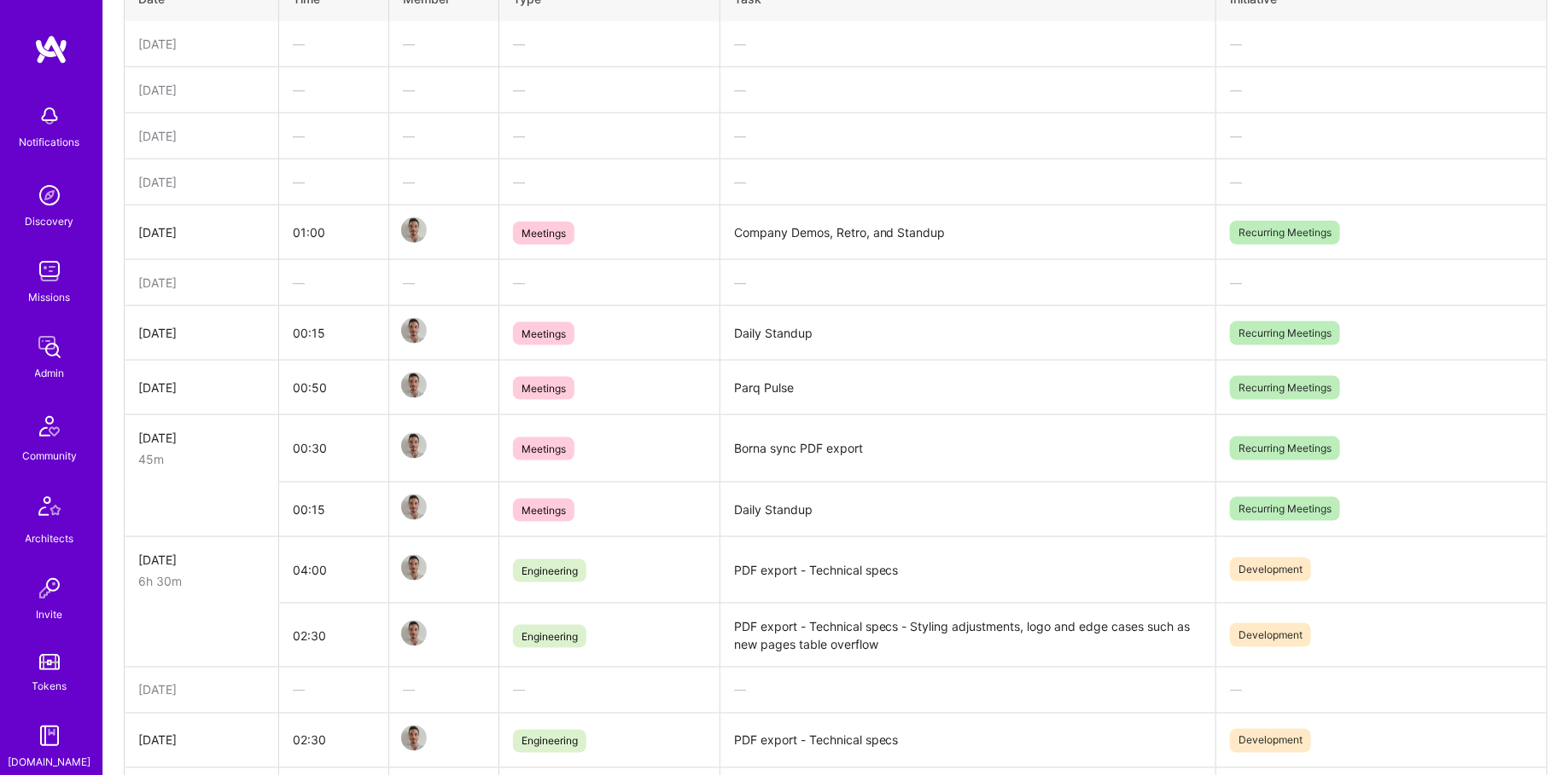
scroll to position [1252, 0]
